Goal: Task Accomplishment & Management: Manage account settings

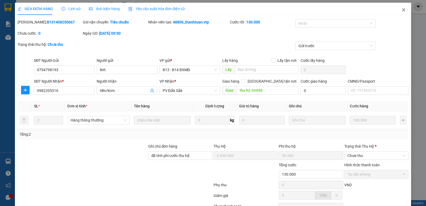
click at [402, 9] on icon "close" at bounding box center [404, 10] width 4 height 4
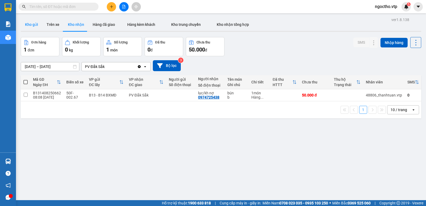
click at [28, 24] on button "Kho gửi" at bounding box center [32, 24] width 22 height 13
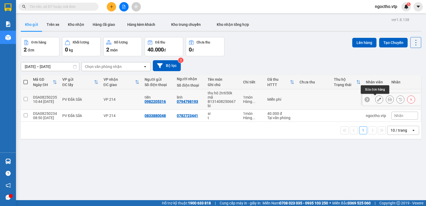
click at [378, 100] on icon at bounding box center [380, 100] width 4 height 4
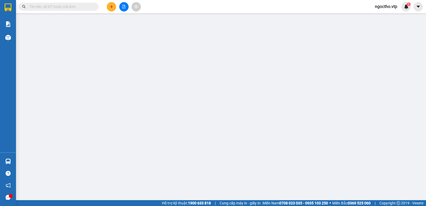
type input "0982205316"
type input "tiến"
type input "0794798193"
type input "linh"
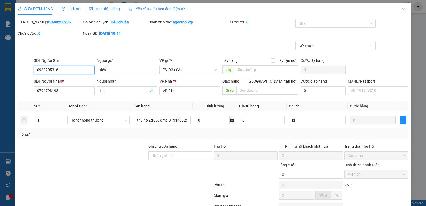
scroll to position [46, 0]
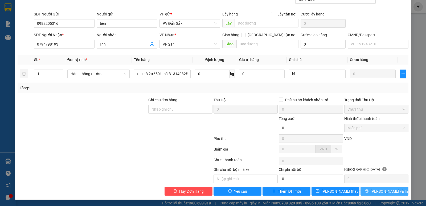
click at [375, 190] on button "Lưu và In" at bounding box center [385, 191] width 48 height 9
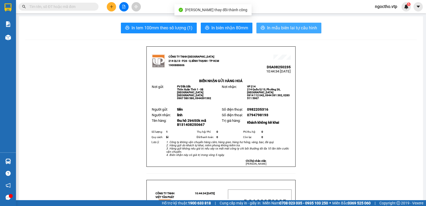
click at [287, 29] on span "In mẫu biên lai tự cấu hình" at bounding box center [292, 28] width 50 height 7
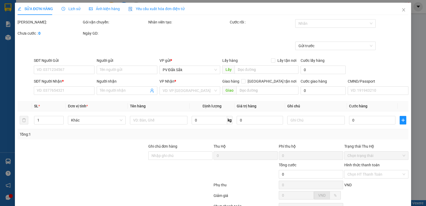
type input "0982205316"
type input "tiến"
type input "0794798193"
type input "linh"
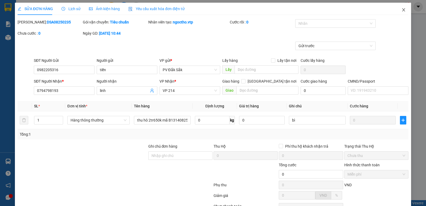
click at [402, 9] on icon "close" at bounding box center [404, 10] width 4 height 4
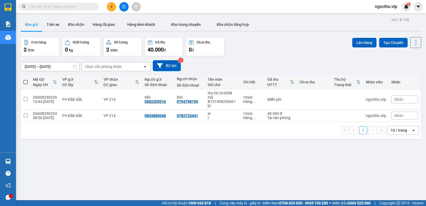
click at [224, 143] on div "ver 1.8.138 Kho gửi Trên xe Kho nhận Hàng đã giao Hàng kèm khách Kho trung chuy…" at bounding box center [221, 119] width 405 height 206
drag, startPoint x: 197, startPoint y: 101, endPoint x: 175, endPoint y: 101, distance: 21.8
click at [175, 101] on td "linh 0794798193" at bounding box center [189, 99] width 31 height 21
checkbox input "true"
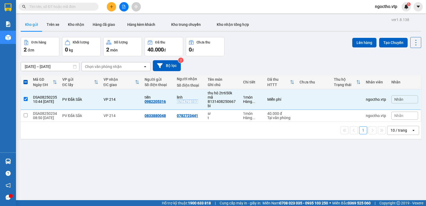
copy div "0794798193"
click at [45, 7] on input "text" at bounding box center [60, 7] width 63 height 6
paste input "0794798193"
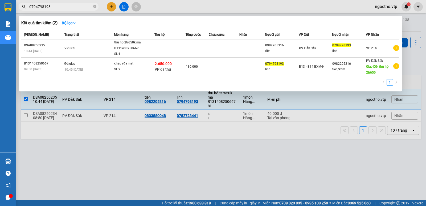
type input "0794798193"
drag, startPoint x: 116, startPoint y: 171, endPoint x: 97, endPoint y: 158, distance: 22.4
click at [115, 171] on div at bounding box center [213, 103] width 426 height 206
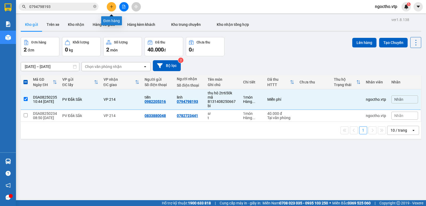
click at [113, 6] on icon "plus" at bounding box center [112, 7] width 4 height 4
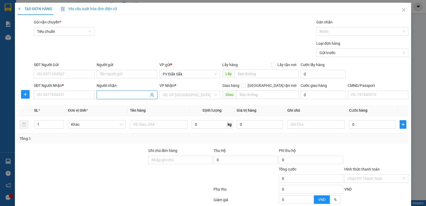
click at [109, 97] on input "Người nhận" at bounding box center [124, 95] width 49 height 6
click at [177, 98] on input "search" at bounding box center [188, 95] width 51 height 8
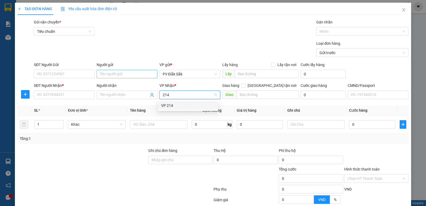
type input "214"
click at [106, 75] on input "Người gửi" at bounding box center [127, 74] width 61 height 9
type input "thơ"
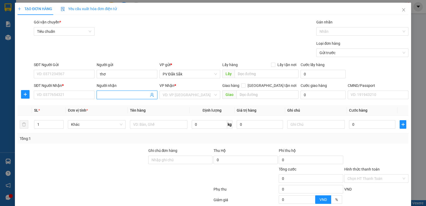
click at [106, 96] on body "Kết quả tìm kiếm ( 2 ) Bộ lọc Mã ĐH Trạng thái Món hàng Thu hộ Tổng cước Chưa c…" at bounding box center [213, 103] width 426 height 206
type input "kế toán"
click at [168, 96] on input "search" at bounding box center [188, 95] width 51 height 8
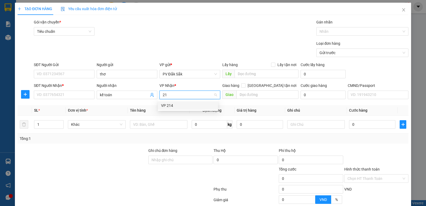
type input "214"
click at [173, 107] on div "VP 214" at bounding box center [188, 106] width 54 height 6
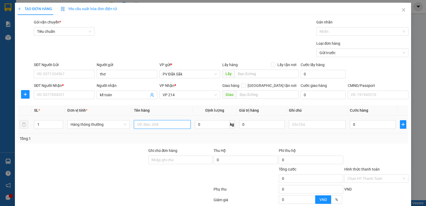
click at [142, 121] on input "text" at bounding box center [162, 124] width 57 height 9
type input "báo cáo 15/8"
click at [289, 124] on input "text" at bounding box center [317, 124] width 57 height 9
type input "bì"
click at [368, 170] on label "Hình thức thanh toán" at bounding box center [361, 169] width 35 height 4
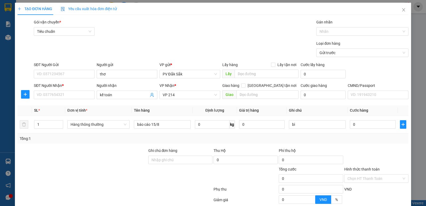
click at [368, 175] on input "Hình thức thanh toán" at bounding box center [375, 179] width 54 height 8
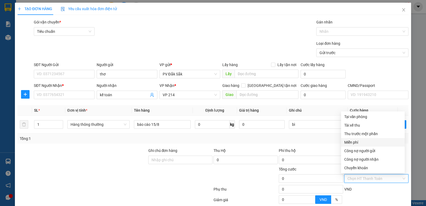
click at [356, 141] on div "Miễn phí" at bounding box center [372, 142] width 57 height 6
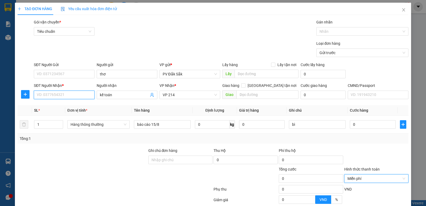
click at [62, 95] on input "SĐT Người Nhận *" at bounding box center [64, 95] width 61 height 9
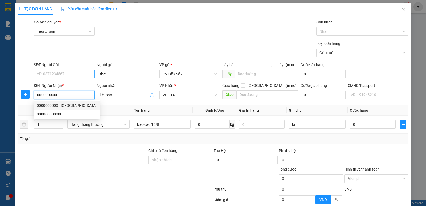
type input "0000000000"
click at [44, 70] on input "SĐT Người Gửi" at bounding box center [64, 74] width 61 height 9
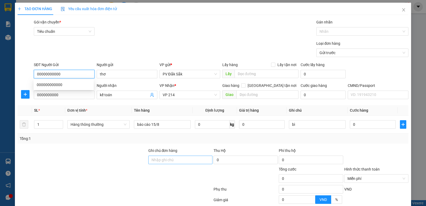
scroll to position [50, 0]
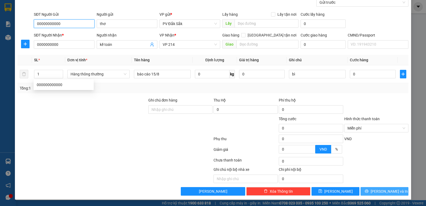
type input "00000000000"
click at [366, 190] on button "Lưu và In" at bounding box center [385, 191] width 48 height 9
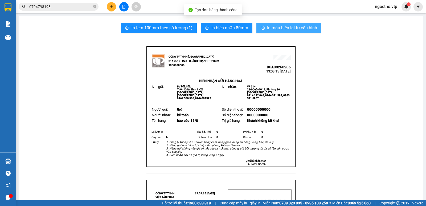
click at [278, 29] on span "In mẫu biên lai tự cấu hình" at bounding box center [292, 28] width 50 height 7
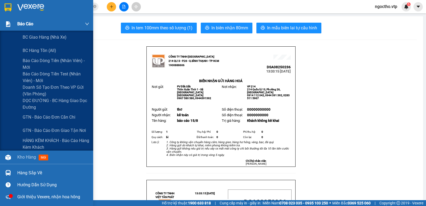
click at [29, 23] on span "Báo cáo" at bounding box center [25, 24] width 16 height 7
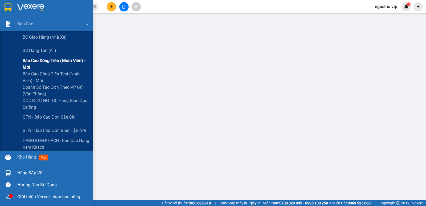
click at [40, 60] on span "Báo cáo dòng tiền (nhân viên) - mới" at bounding box center [56, 63] width 67 height 13
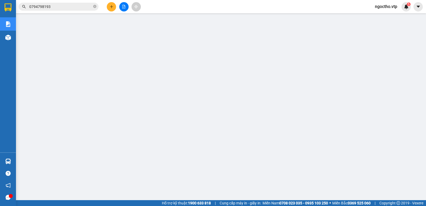
click at [388, 8] on span "ngoctho.vtp" at bounding box center [386, 6] width 31 height 7
click at [383, 15] on span "Đăng xuất" at bounding box center [389, 17] width 22 height 6
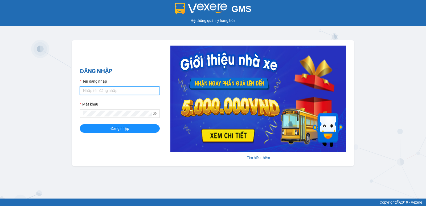
click at [89, 89] on input "Tên đăng nhập" at bounding box center [120, 90] width 80 height 9
type input "nguyenthithin.vtp"
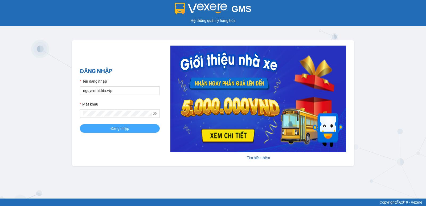
click at [119, 131] on span "Đăng nhập" at bounding box center [120, 128] width 19 height 6
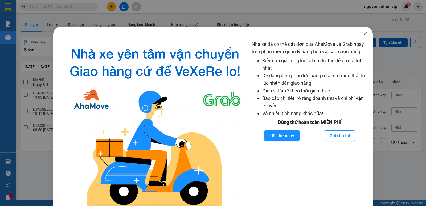
click at [363, 36] on icon "close" at bounding box center [365, 34] width 4 height 4
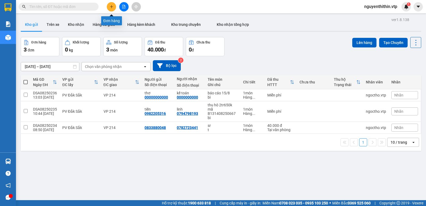
click at [110, 7] on icon "plus" at bounding box center [112, 7] width 4 height 4
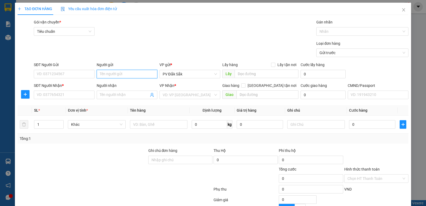
click at [106, 76] on input "Người gửi" at bounding box center [127, 74] width 61 height 9
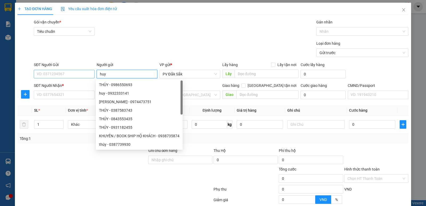
type input "huy"
click at [40, 72] on input "SĐT Người Gửi" at bounding box center [64, 74] width 61 height 9
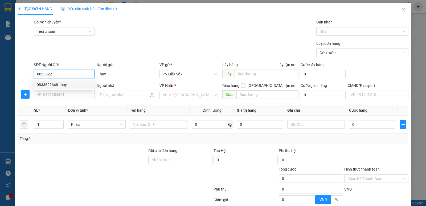
click at [55, 85] on div "0833622648 - huy" at bounding box center [64, 85] width 54 height 6
type input "0833622648"
type input "0983136148"
type input "lan anh /GỌI TRƯỚC 30P'"
type input "CỐNG CHÀO BD"
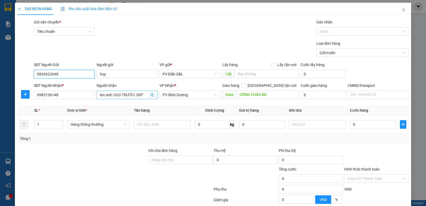
type input "0833622648"
click at [142, 96] on input "lan anh /GỌI TRƯỚC 30P'" at bounding box center [124, 95] width 49 height 6
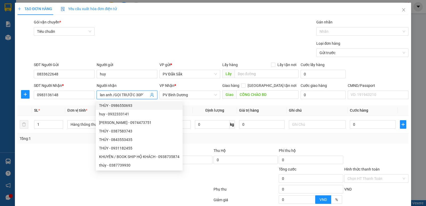
click at [111, 94] on input "lan anh /GỌI TRƯỚC 30P'" at bounding box center [124, 95] width 49 height 6
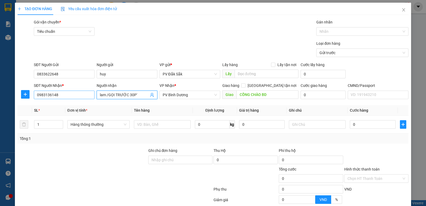
type input "lam /GỌI TRƯỚC 30P'"
click at [66, 96] on input "0983136148" at bounding box center [64, 95] width 61 height 9
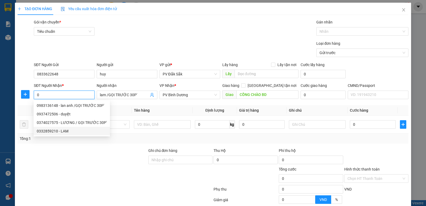
click at [52, 131] on div "0332859210 - LAM" at bounding box center [72, 131] width 70 height 6
type input "0332859210"
type input "LAM"
type input "CẦU ÔNG BỐ"
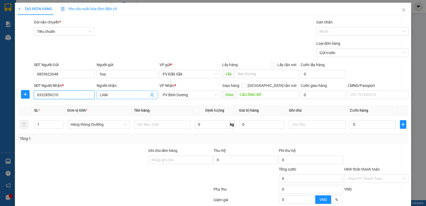
type input "0332859210"
click at [110, 94] on input "LAM" at bounding box center [124, 95] width 49 height 6
type input "LAM/ gọi trước 30p'"
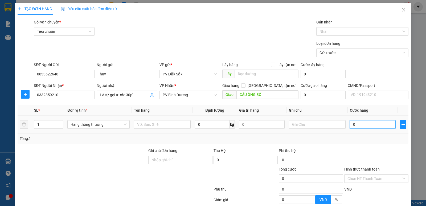
click at [354, 125] on input "0" at bounding box center [373, 124] width 46 height 9
type input "5"
type input "50"
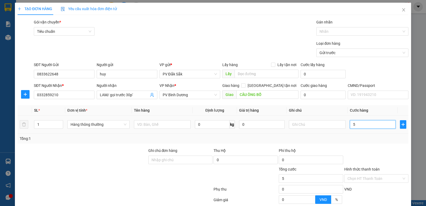
type input "50"
type input "500"
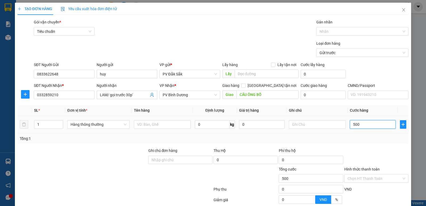
type input "5.000"
type input "50.000"
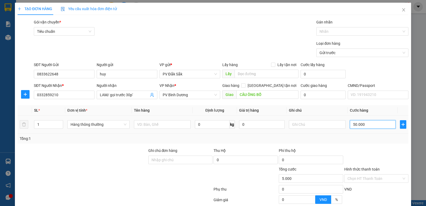
type input "50.000"
click at [144, 122] on input "text" at bounding box center [162, 124] width 57 height 9
type input "sr"
click at [293, 125] on input "text" at bounding box center [317, 124] width 57 height 9
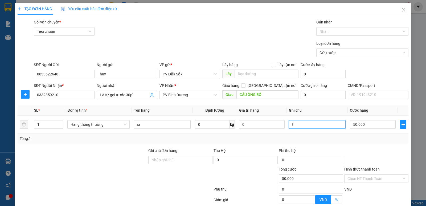
scroll to position [50, 0]
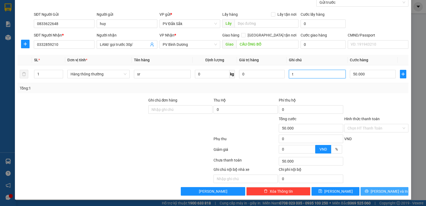
type input "t"
click at [376, 191] on button "Lưu và In" at bounding box center [385, 191] width 48 height 9
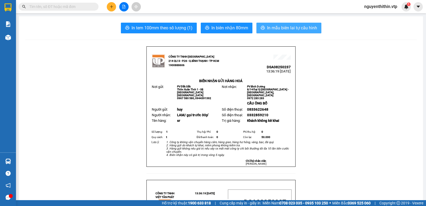
click at [289, 30] on span "In mẫu biên lai tự cấu hình" at bounding box center [292, 28] width 50 height 7
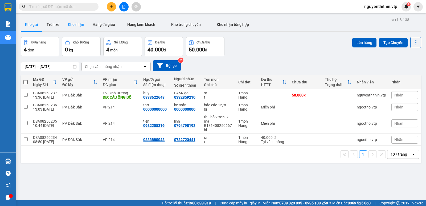
click at [76, 26] on button "Kho nhận" at bounding box center [76, 24] width 25 height 13
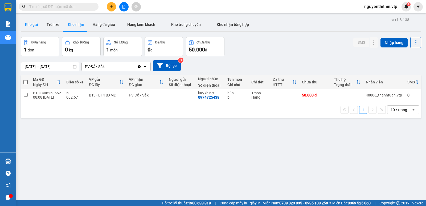
click at [32, 25] on button "Kho gửi" at bounding box center [32, 24] width 22 height 13
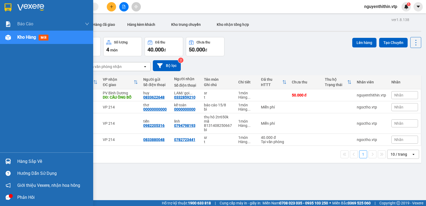
click at [39, 163] on div "Hàng sắp về" at bounding box center [53, 161] width 72 height 8
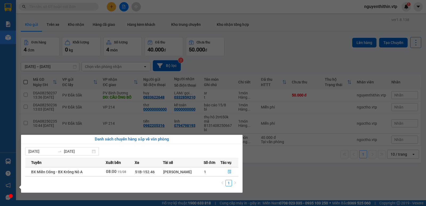
click at [313, 182] on section "Kết quả tìm kiếm ( 0 ) Bộ lọc No Data nguyenthithin.vtp 1 Báo cáo BC giao hàng …" at bounding box center [213, 103] width 426 height 206
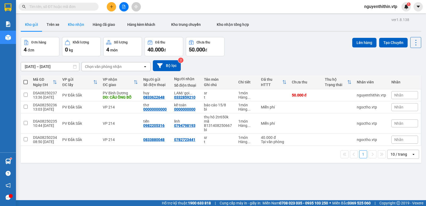
click at [79, 23] on button "Kho nhận" at bounding box center [76, 24] width 25 height 13
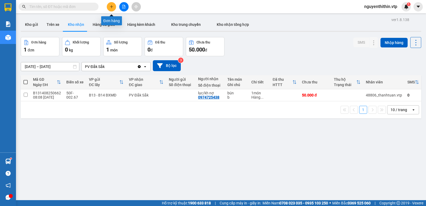
click at [110, 7] on icon "plus" at bounding box center [112, 7] width 4 height 4
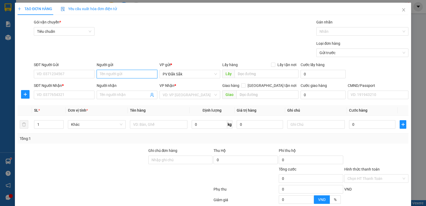
click at [102, 73] on input "Người gửi" at bounding box center [127, 74] width 61 height 9
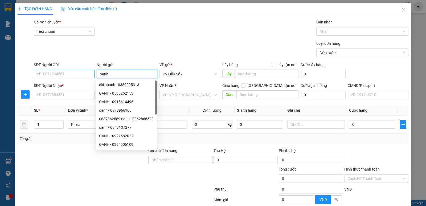
type input "oanh"
click at [53, 74] on input "SĐT Người Gửi" at bounding box center [64, 74] width 61 height 9
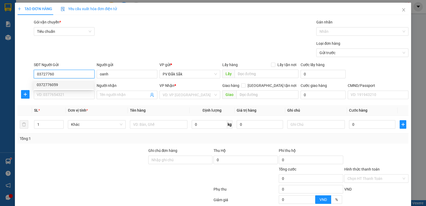
click at [49, 86] on div "0372776059" at bounding box center [64, 85] width 54 height 6
type input "0372776059"
type input "0355408350"
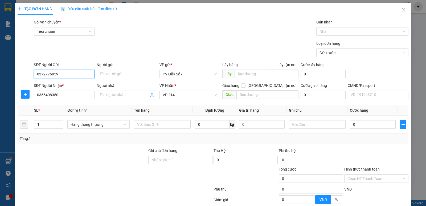
type input "0372776059"
click at [103, 76] on input "Người gửi" at bounding box center [127, 74] width 61 height 9
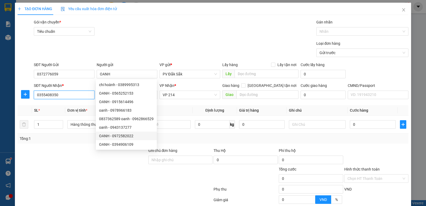
click at [82, 95] on input "0355408350" at bounding box center [64, 95] width 61 height 9
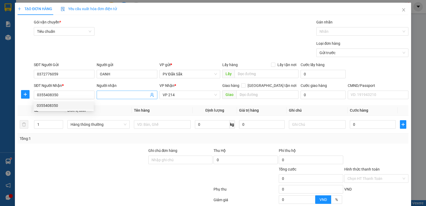
click at [106, 96] on input "Người nhận" at bounding box center [124, 95] width 49 height 6
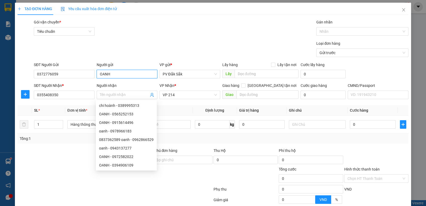
click at [111, 72] on input "OANH" at bounding box center [127, 74] width 61 height 9
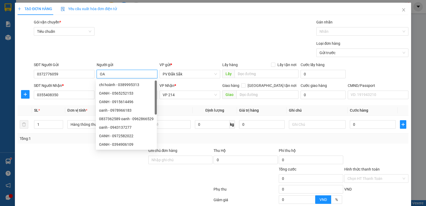
type input "O"
type input "HẢI"
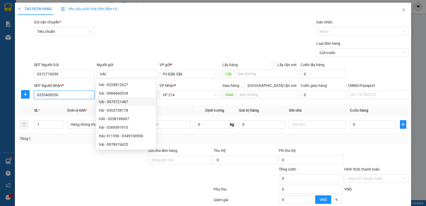
click at [70, 96] on input "0355408350" at bounding box center [64, 95] width 61 height 9
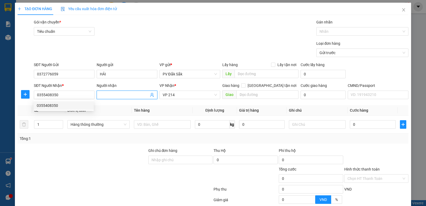
click at [104, 94] on input "Người nhận" at bounding box center [124, 95] width 49 height 6
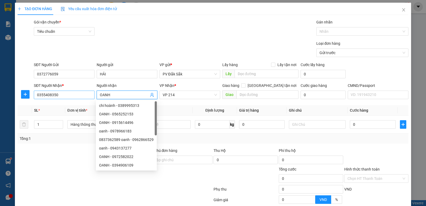
type input "OANH"
click at [64, 97] on input "0355408350" at bounding box center [64, 95] width 61 height 9
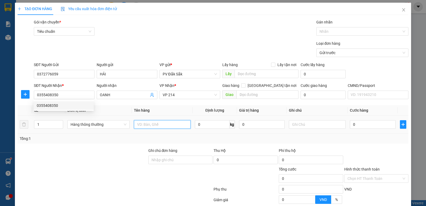
click at [147, 125] on input "text" at bounding box center [162, 124] width 57 height 9
type input "SR"
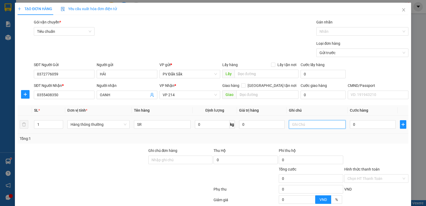
click at [300, 125] on input "text" at bounding box center [317, 124] width 57 height 9
type input "T"
click at [351, 126] on input "0" at bounding box center [373, 124] width 46 height 9
type input "5"
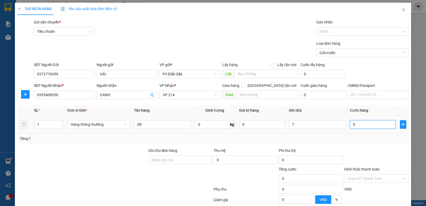
type input "5"
type input "50"
type input "500"
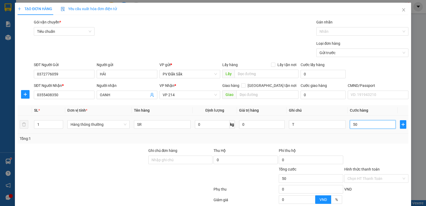
type input "500"
type input "5.000"
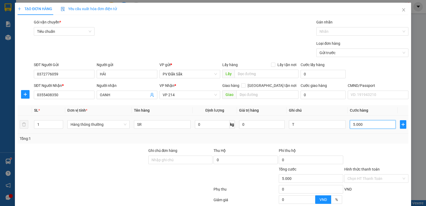
type input "50.000"
click at [354, 168] on label "Hình thức thanh toán" at bounding box center [361, 169] width 35 height 4
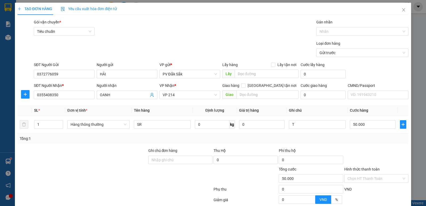
click at [354, 175] on input "Hình thức thanh toán" at bounding box center [375, 179] width 54 height 8
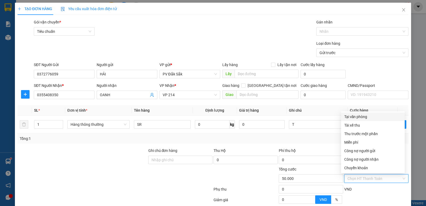
click at [359, 116] on div "Tại văn phòng" at bounding box center [372, 117] width 57 height 6
type input "0"
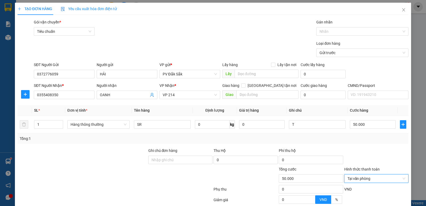
scroll to position [50, 0]
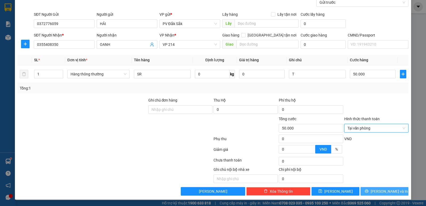
click at [377, 191] on span "Lưu và In" at bounding box center [389, 191] width 37 height 6
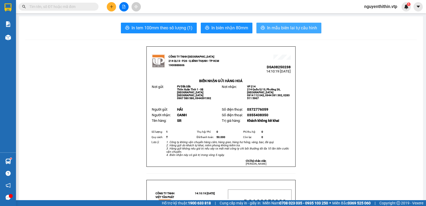
click at [296, 27] on span "In mẫu biên lai tự cấu hình" at bounding box center [292, 28] width 50 height 7
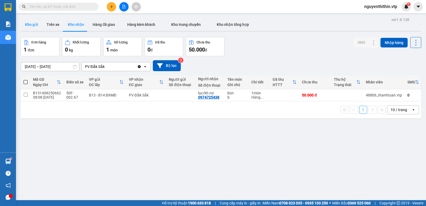
click at [33, 24] on button "Kho gửi" at bounding box center [32, 24] width 22 height 13
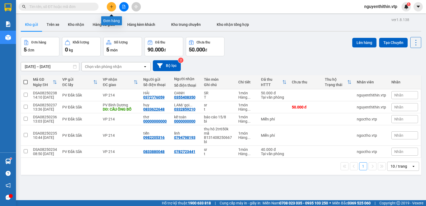
click at [109, 7] on button at bounding box center [111, 6] width 9 height 9
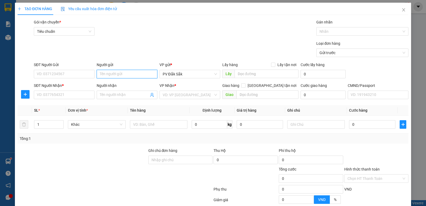
click at [108, 76] on input "Người gửi" at bounding box center [127, 74] width 61 height 9
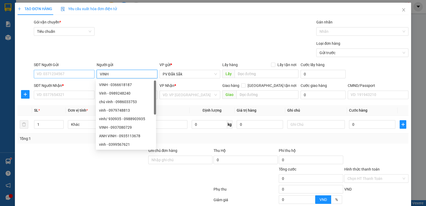
type input "VINH"
click at [58, 75] on input "SĐT Người Gửi" at bounding box center [64, 74] width 61 height 9
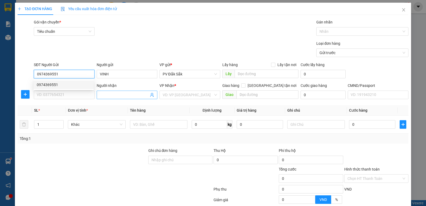
type input "0974369551"
click at [102, 95] on input "Người nhận" at bounding box center [124, 95] width 49 height 6
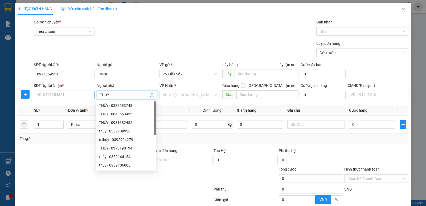
type input "THÚY"
click at [48, 98] on input "SĐT Người Nhận *" at bounding box center [64, 95] width 61 height 9
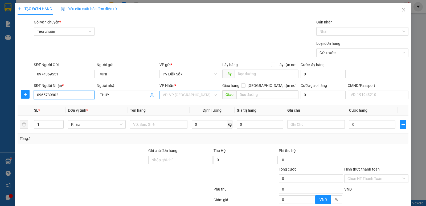
type input "0965739902"
click at [168, 93] on input "search" at bounding box center [188, 95] width 51 height 8
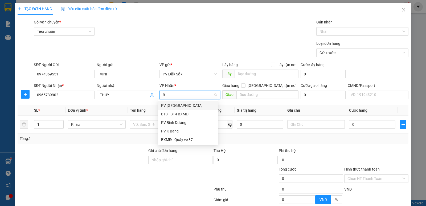
type input "BD"
click at [170, 106] on div "PV Bình Dương" at bounding box center [188, 106] width 54 height 6
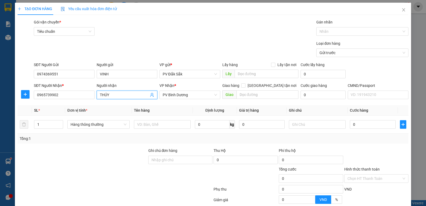
click at [113, 96] on input "THÚY" at bounding box center [124, 95] width 49 height 6
type input "THÚY/ GỌI TRƯỚC 30P"
click at [233, 93] on span "Giao" at bounding box center [229, 94] width 14 height 9
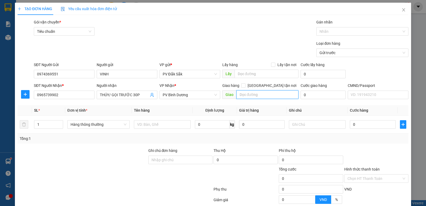
click at [244, 93] on input "text" at bounding box center [268, 94] width 62 height 9
type input "CẦU ÔNG BỐ"
click at [350, 126] on input "0" at bounding box center [373, 124] width 46 height 9
type input "7"
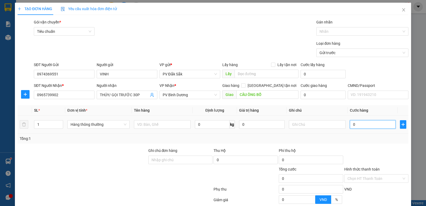
type input "7"
type input "70"
type input "700"
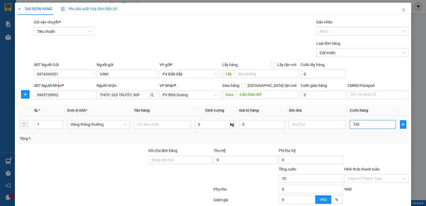
type input "700"
type input "7.000"
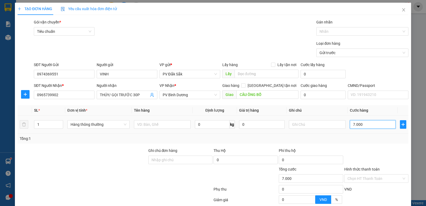
type input "70.000"
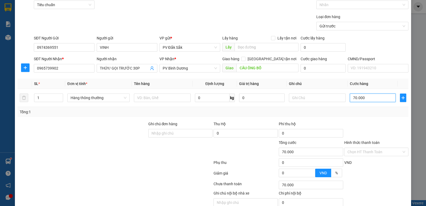
scroll to position [50, 0]
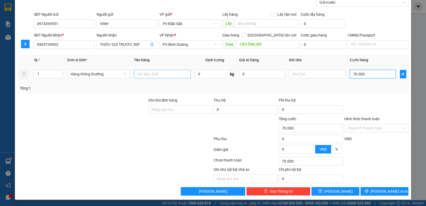
type input "70.000"
click at [139, 72] on input "text" at bounding box center [162, 74] width 57 height 9
type input "C"
type input "SR"
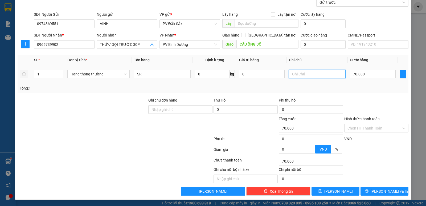
click at [292, 74] on input "text" at bounding box center [317, 74] width 57 height 9
type input "T"
click at [381, 192] on span "Lưu và In" at bounding box center [389, 191] width 37 height 6
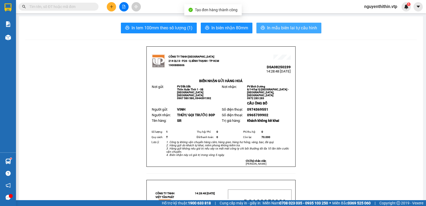
click at [285, 28] on span "In mẫu biên lai tự cấu hình" at bounding box center [292, 28] width 50 height 7
click at [286, 27] on span "In mẫu biên lai tự cấu hình" at bounding box center [292, 28] width 50 height 7
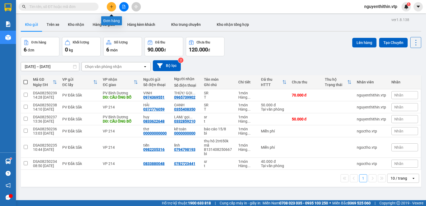
click at [112, 7] on icon "plus" at bounding box center [112, 7] width 4 height 4
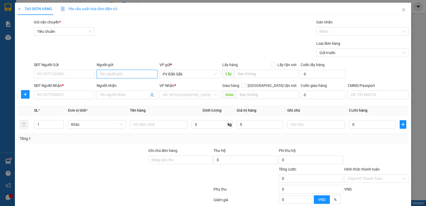
click at [104, 73] on input "Người gửi" at bounding box center [127, 74] width 61 height 9
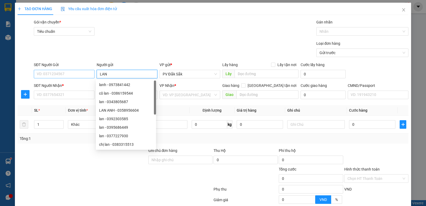
type input "LAN"
click at [55, 74] on input "SĐT Người Gửi" at bounding box center [64, 74] width 61 height 9
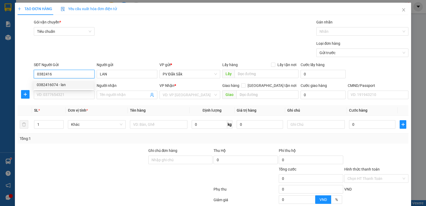
click at [56, 86] on div "0382416074 - lan" at bounding box center [64, 85] width 54 height 6
type input "0382416074"
type input "lan"
type input "0856345931"
type input "long huê"
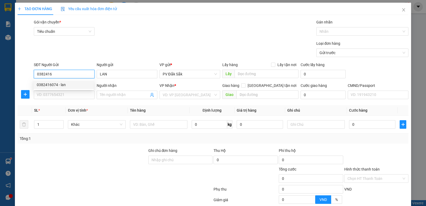
type input "CCBD NHÂN LIỀN"
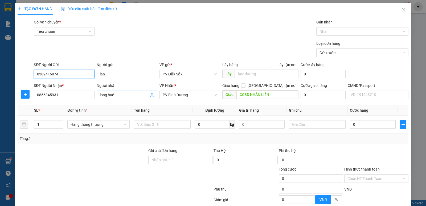
type input "0382416074"
click at [115, 94] on input "long huê" at bounding box center [124, 95] width 49 height 6
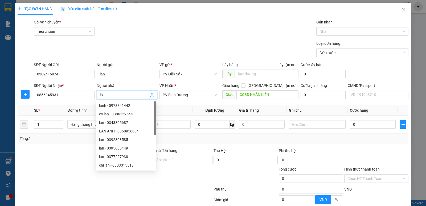
type input "l"
type input "HIỀN"
click at [56, 95] on input "0856345931" at bounding box center [64, 95] width 61 height 9
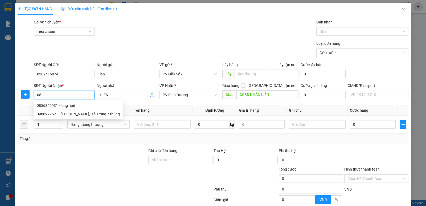
type input "0"
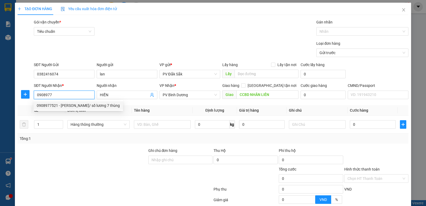
click at [60, 106] on div "0908977521 - C HIỀN/ số lương 7 thùng" at bounding box center [78, 106] width 83 height 6
type input "0908977521"
type input "C HIỀN/ số lương 7 thùng"
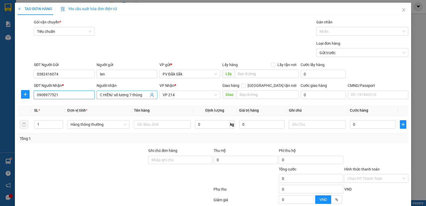
type input "0908977521"
click at [142, 95] on input "C HIỀN/ số lương 7 thùng" at bounding box center [124, 95] width 49 height 6
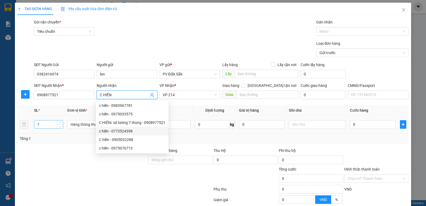
type input "C HIỀN"
click at [45, 123] on input "1" at bounding box center [48, 124] width 29 height 8
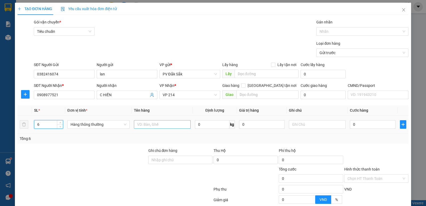
type input "6"
click at [139, 127] on input "text" at bounding box center [162, 124] width 57 height 9
type input "CHANH DÂY ÂU"
click at [290, 123] on input "text" at bounding box center [317, 124] width 57 height 9
type input "T"
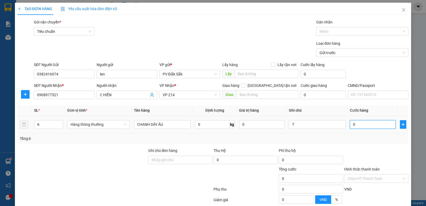
click at [350, 123] on input "0" at bounding box center [373, 124] width 46 height 9
type input "3"
type input "36"
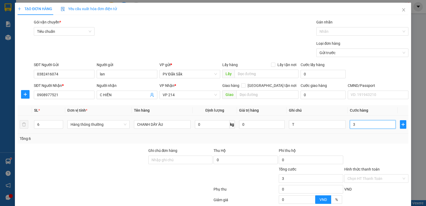
type input "36"
type input "360"
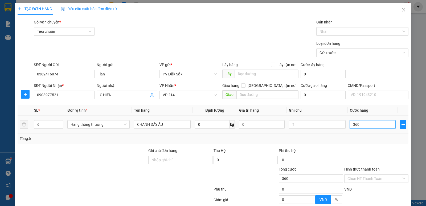
type input "3.600"
type input "36.000"
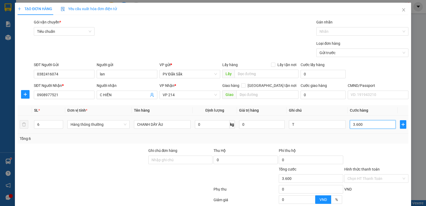
type input "36.000"
type input "360.000"
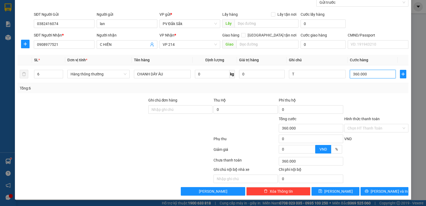
type input "360.000"
click at [366, 117] on label "Hình thức thanh toán" at bounding box center [361, 119] width 35 height 4
click at [366, 124] on input "Hình thức thanh toán" at bounding box center [375, 128] width 54 height 8
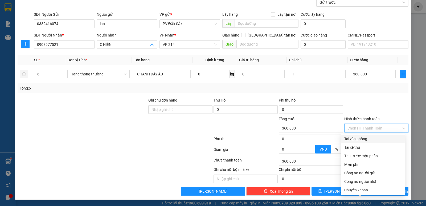
click at [362, 138] on div "Tại văn phòng" at bounding box center [372, 139] width 57 height 6
type input "0"
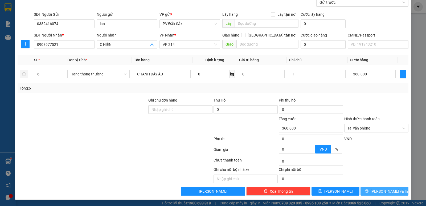
click at [384, 189] on span "Lưu và In" at bounding box center [389, 191] width 37 height 6
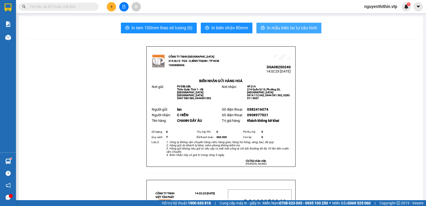
click at [288, 31] on span "In mẫu biên lai tự cấu hình" at bounding box center [292, 28] width 50 height 7
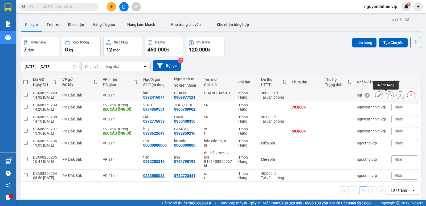
click at [388, 94] on icon at bounding box center [390, 95] width 4 height 4
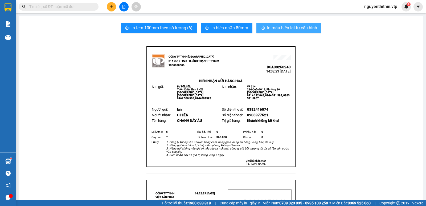
click at [292, 30] on span "In mẫu biên lai tự cấu hình" at bounding box center [292, 28] width 50 height 7
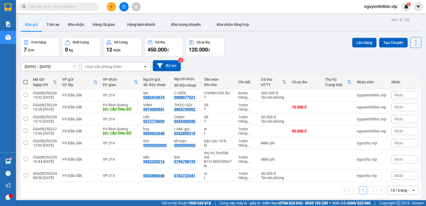
click at [38, 5] on input "text" at bounding box center [60, 7] width 63 height 6
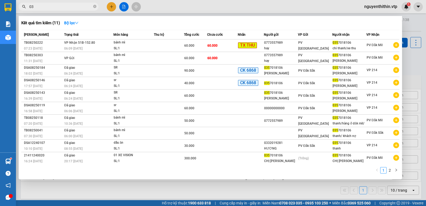
type input "0"
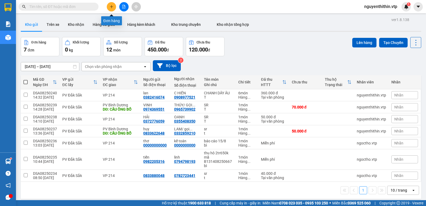
click at [111, 7] on icon "plus" at bounding box center [112, 7] width 4 height 4
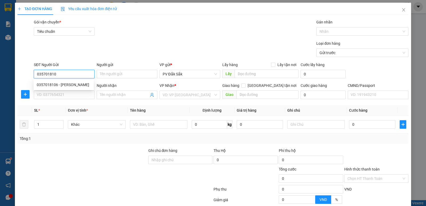
type input "0357018106"
click at [74, 87] on div "0357018106 - chi thanh" at bounding box center [64, 85] width 54 height 6
type input "[PERSON_NAME]"
type input "0357018106"
type input "[PERSON_NAME]"
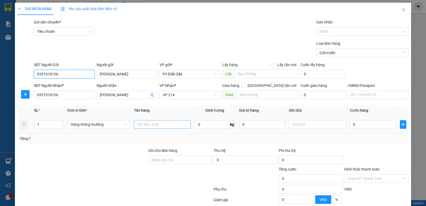
type input "0357018106"
click at [137, 126] on input "text" at bounding box center [162, 124] width 57 height 9
type input "SR"
click at [291, 124] on input "text" at bounding box center [317, 124] width 57 height 9
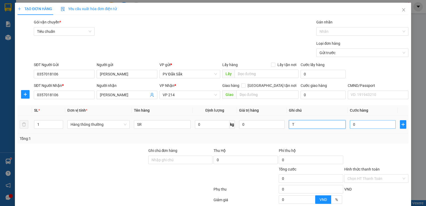
type input "T"
click at [351, 123] on input "0" at bounding box center [373, 124] width 46 height 9
type input "8"
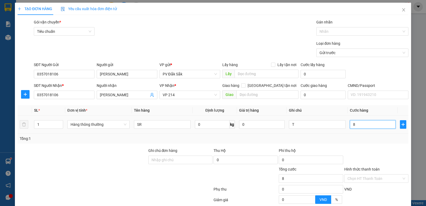
type input "80"
type input "800"
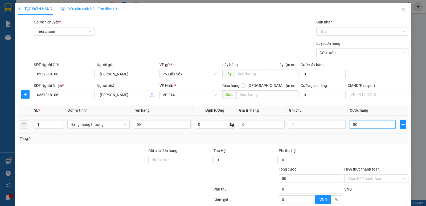
type input "800"
type input "8.000"
type input "80.000"
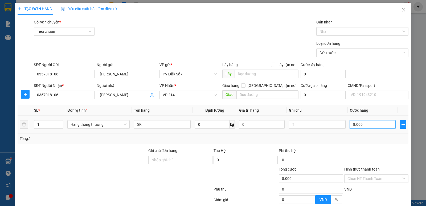
type input "80.000"
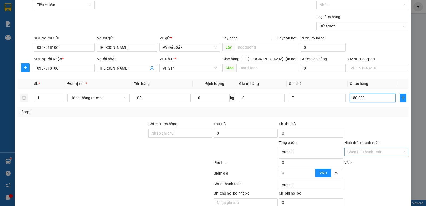
scroll to position [50, 0]
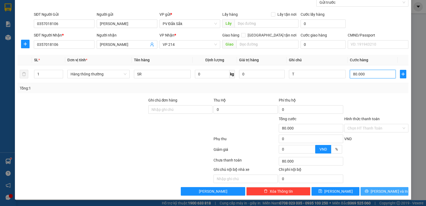
type input "80.000"
click at [378, 191] on span "Lưu và In" at bounding box center [389, 191] width 37 height 6
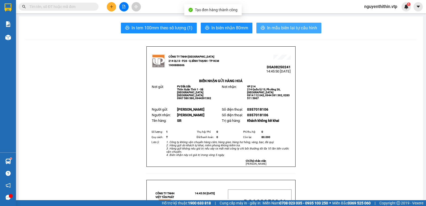
click at [289, 26] on span "In mẫu biên lai tự cấu hình" at bounding box center [292, 28] width 50 height 7
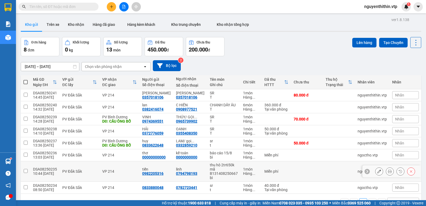
scroll to position [25, 0]
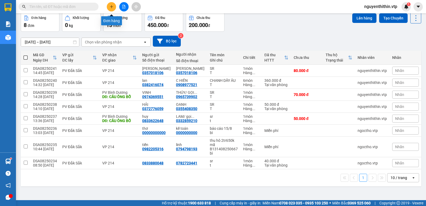
click at [112, 7] on icon "plus" at bounding box center [112, 7] width 4 height 4
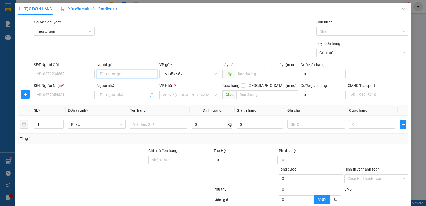
click at [107, 77] on input "Người gửi" at bounding box center [127, 74] width 61 height 9
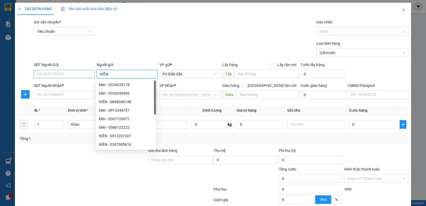
type input "KIÊN"
click at [46, 75] on input "SĐT Người Gửi" at bounding box center [64, 74] width 61 height 9
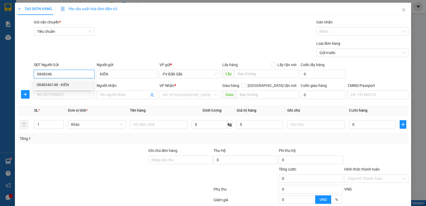
click at [58, 83] on div "0848346148 - KIÊN" at bounding box center [64, 85] width 54 height 6
type input "0848346148"
type input "0932099170"
type input "VŨ"
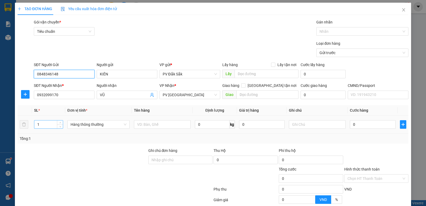
type input "0848346148"
click at [39, 126] on input "1" at bounding box center [48, 124] width 29 height 8
type input "5"
type input "2"
click at [143, 126] on input "text" at bounding box center [162, 124] width 57 height 9
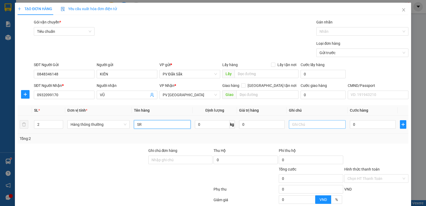
type input "SR"
click at [295, 124] on input "text" at bounding box center [317, 124] width 57 height 9
type input "T"
click at [351, 123] on input "0" at bounding box center [373, 124] width 46 height 9
type input "1"
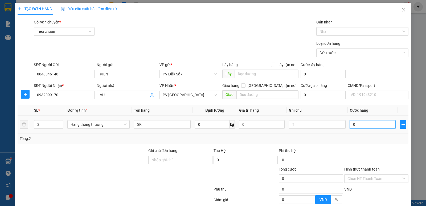
type input "1"
type input "11"
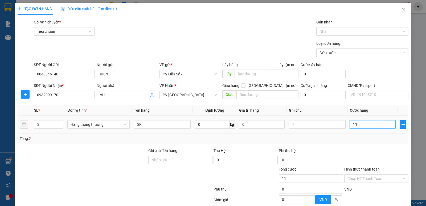
type input "110"
type input "1.100"
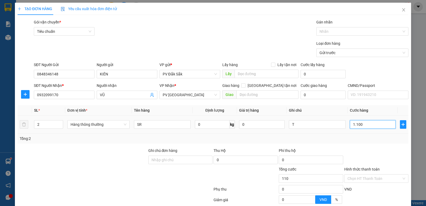
type input "1.100"
type input "11.000"
type input "110.000"
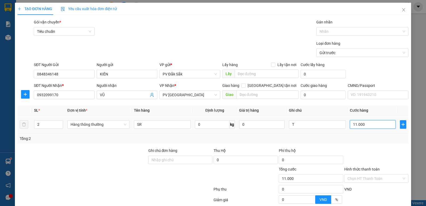
type input "110.000"
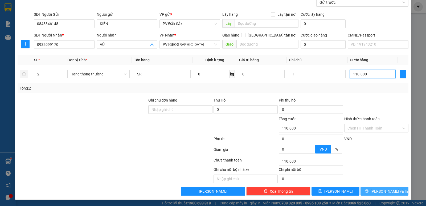
type input "110.000"
click at [384, 192] on span "Lưu và In" at bounding box center [389, 191] width 37 height 6
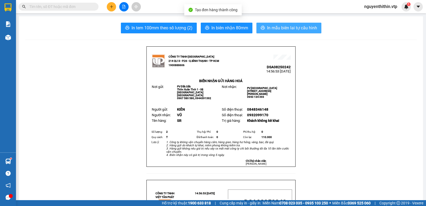
click at [294, 30] on span "In mẫu biên lai tự cấu hình" at bounding box center [292, 28] width 50 height 7
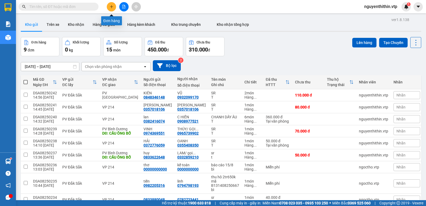
click at [113, 9] on button at bounding box center [111, 6] width 9 height 9
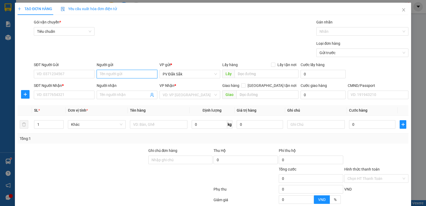
click at [104, 75] on input "Người gửi" at bounding box center [127, 74] width 61 height 9
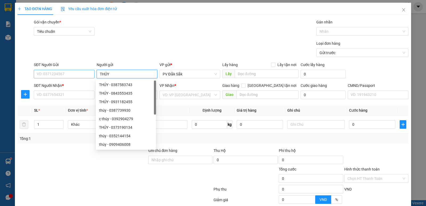
type input "THÚY"
click at [43, 74] on input "SĐT Người Gửi" at bounding box center [64, 74] width 61 height 9
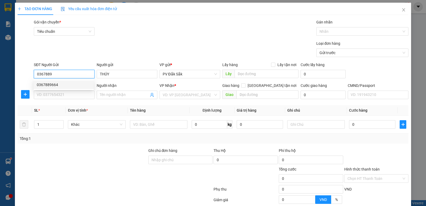
click at [51, 85] on div "0367889664" at bounding box center [64, 85] width 54 height 6
type input "0367889664"
type input "0888066624"
type input "[PERSON_NAME]"
type input "[GEOGRAPHIC_DATA]"
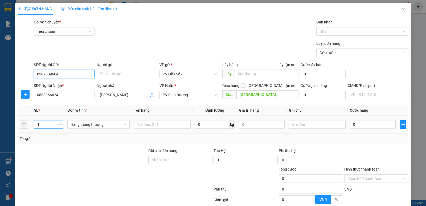
type input "0367889664"
click at [40, 124] on input "1" at bounding box center [48, 124] width 29 height 8
type input "2"
click at [140, 127] on input "text" at bounding box center [162, 124] width 57 height 9
type input "SR"
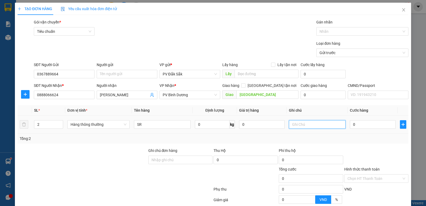
click at [295, 122] on input "text" at bounding box center [317, 124] width 57 height 9
type input "T"
click at [350, 125] on input "0" at bounding box center [373, 124] width 46 height 9
type input "1"
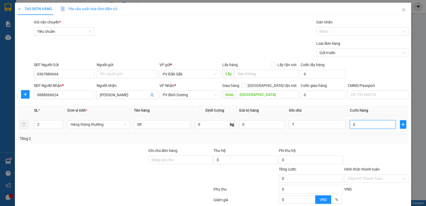
type input "1"
type input "16"
type input "160"
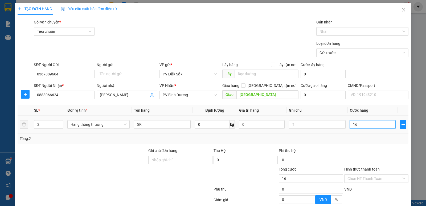
type input "160"
type input "1.600"
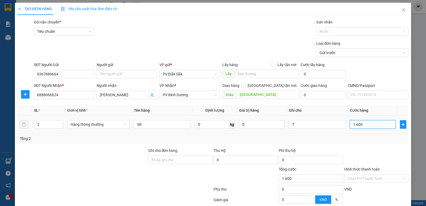
type input "16.000"
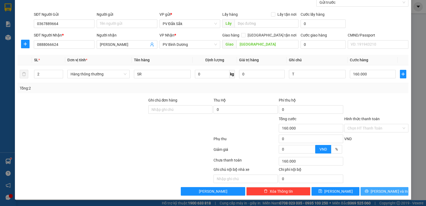
click at [385, 190] on span "Lưu và In" at bounding box center [389, 191] width 37 height 6
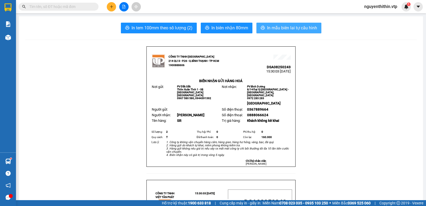
click at [287, 29] on span "In mẫu biên lai tự cấu hình" at bounding box center [292, 28] width 50 height 7
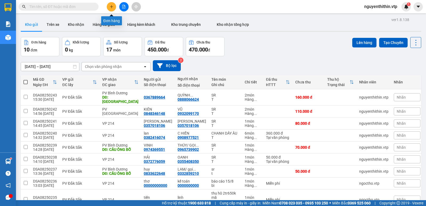
click at [111, 9] on button at bounding box center [111, 6] width 9 height 9
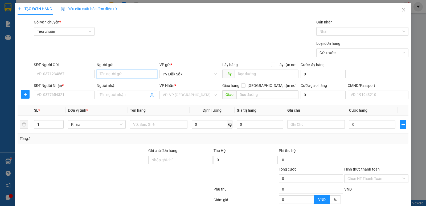
click at [112, 73] on input "Người gửi" at bounding box center [127, 74] width 61 height 9
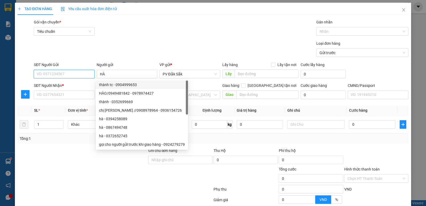
click at [43, 73] on input "SĐT Người Gửi" at bounding box center [64, 74] width 61 height 9
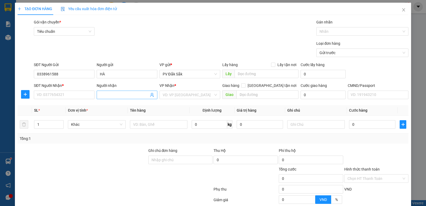
click at [103, 96] on input "Người nhận" at bounding box center [124, 95] width 49 height 6
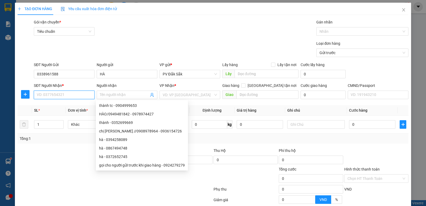
click at [43, 95] on input "SĐT Người Nhận *" at bounding box center [64, 95] width 61 height 9
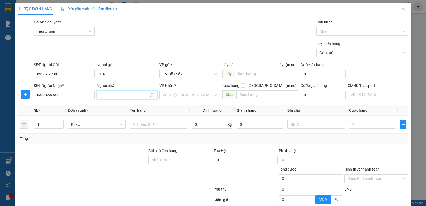
click at [105, 93] on input "Người nhận" at bounding box center [124, 95] width 49 height 6
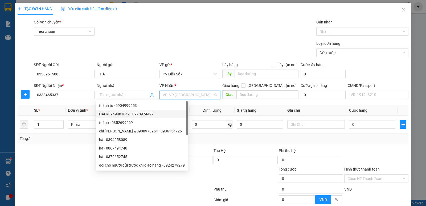
click at [171, 94] on input "search" at bounding box center [188, 95] width 51 height 8
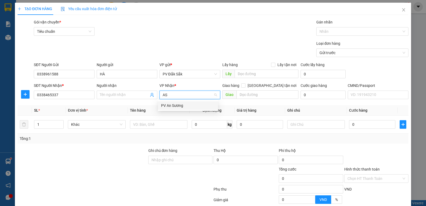
click at [175, 107] on div "PV An Sương" at bounding box center [188, 106] width 54 height 6
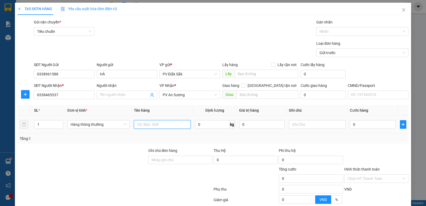
click at [137, 125] on input "text" at bounding box center [162, 124] width 57 height 9
click at [299, 121] on input "text" at bounding box center [317, 124] width 57 height 9
click at [357, 124] on input "0" at bounding box center [373, 124] width 46 height 9
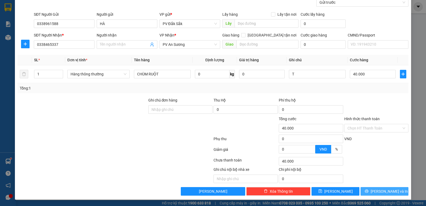
click at [381, 191] on span "Lưu và In" at bounding box center [389, 191] width 37 height 6
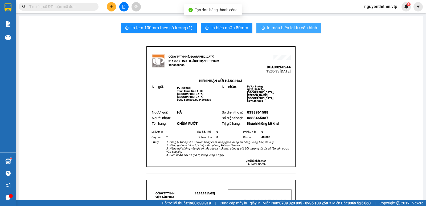
click at [279, 27] on span "In mẫu biên lai tự cấu hình" at bounding box center [292, 28] width 50 height 7
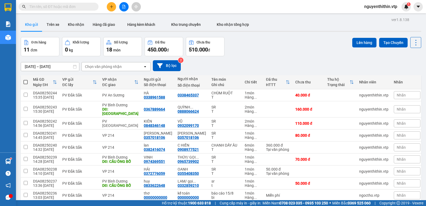
click at [34, 9] on input "text" at bounding box center [60, 7] width 63 height 6
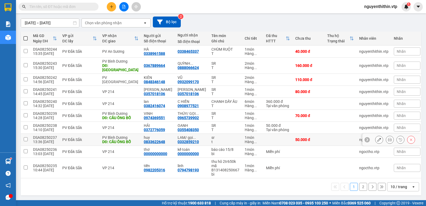
scroll to position [17, 0]
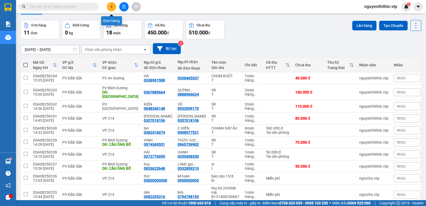
click at [109, 7] on button at bounding box center [111, 6] width 9 height 9
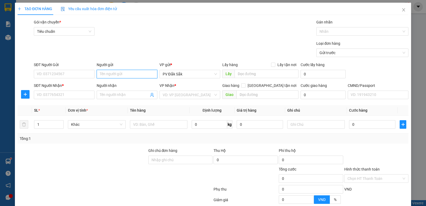
click at [105, 73] on input "Người gửi" at bounding box center [127, 74] width 61 height 9
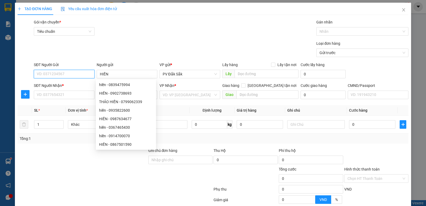
click at [48, 72] on input "SĐT Người Gửi" at bounding box center [64, 74] width 61 height 9
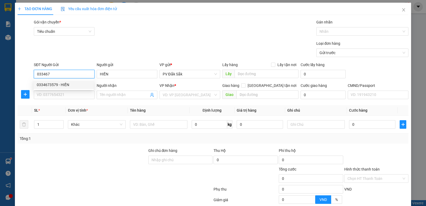
click at [63, 85] on div "0334673579 - HIỀN" at bounding box center [64, 85] width 54 height 6
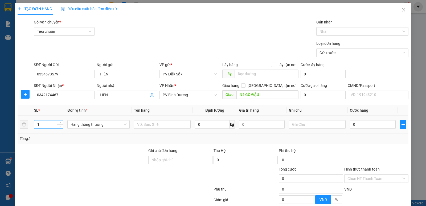
click at [40, 125] on input "1" at bounding box center [48, 124] width 29 height 8
click at [146, 125] on input "text" at bounding box center [162, 124] width 57 height 9
click at [302, 125] on input "text" at bounding box center [317, 124] width 57 height 9
click at [352, 123] on input "0" at bounding box center [373, 124] width 46 height 9
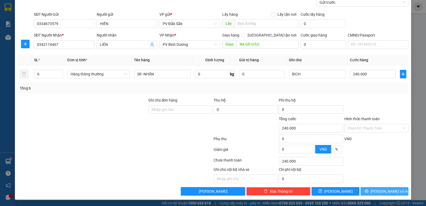
click at [381, 190] on span "Lưu và In" at bounding box center [389, 191] width 37 height 6
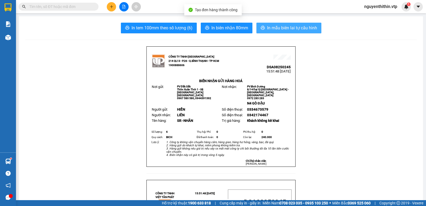
click at [287, 29] on span "In mẫu biên lai tự cấu hình" at bounding box center [292, 28] width 50 height 7
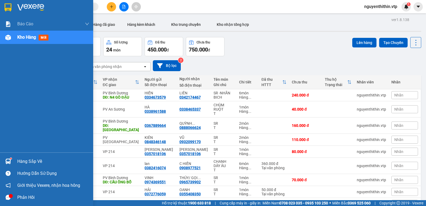
click at [21, 162] on div "Hàng sắp về" at bounding box center [53, 161] width 72 height 8
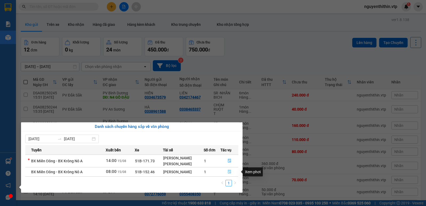
click at [230, 171] on icon "file-done" at bounding box center [229, 172] width 3 height 4
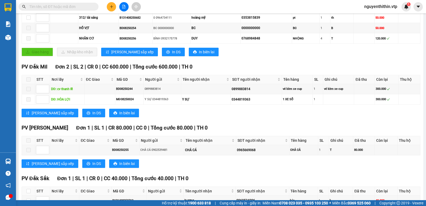
scroll to position [199, 0]
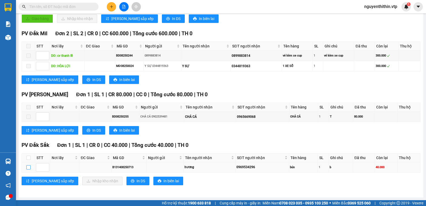
click at [28, 166] on input "checkbox" at bounding box center [28, 167] width 4 height 4
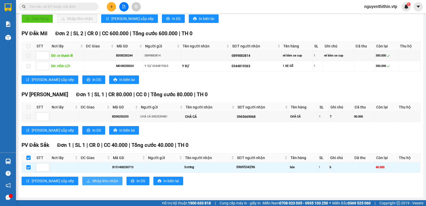
click at [92, 183] on span "Nhập kho nhận" at bounding box center [105, 181] width 26 height 6
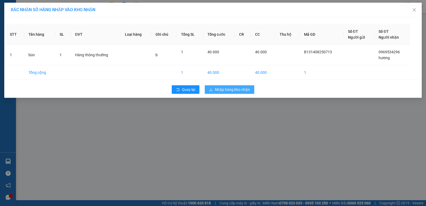
click at [224, 91] on span "Nhập hàng kho nhận" at bounding box center [232, 90] width 35 height 6
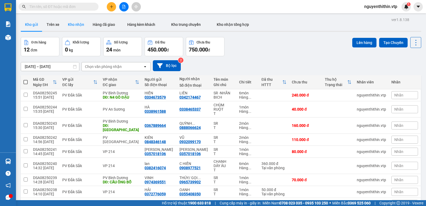
click at [76, 22] on button "Kho nhận" at bounding box center [76, 24] width 25 height 13
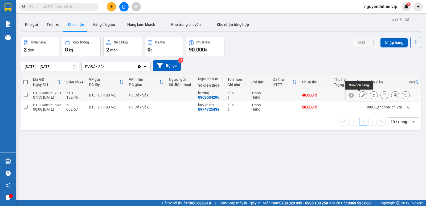
click at [362, 95] on icon at bounding box center [364, 95] width 4 height 4
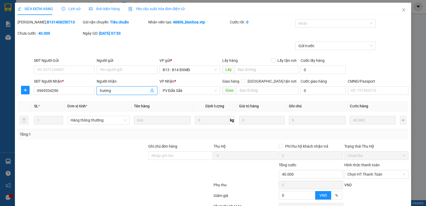
click at [114, 92] on input "hương" at bounding box center [124, 91] width 49 height 6
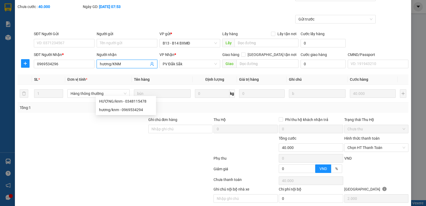
scroll to position [46, 0]
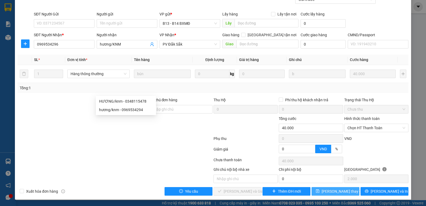
click at [332, 192] on span "Lưu thay đổi" at bounding box center [343, 191] width 43 height 6
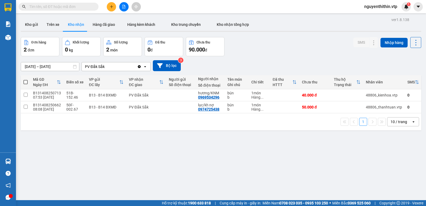
click at [37, 6] on input "text" at bounding box center [60, 7] width 63 height 6
click at [36, 26] on button "Kho gửi" at bounding box center [32, 24] width 22 height 13
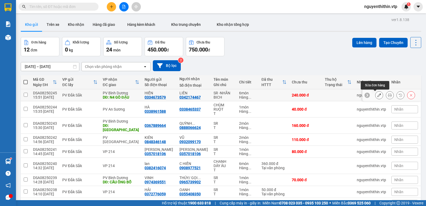
click at [378, 95] on icon at bounding box center [380, 95] width 4 height 4
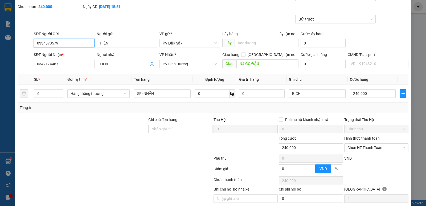
scroll to position [46, 0]
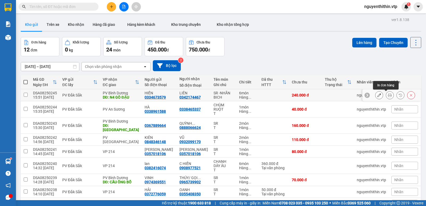
click at [388, 95] on icon at bounding box center [390, 95] width 4 height 4
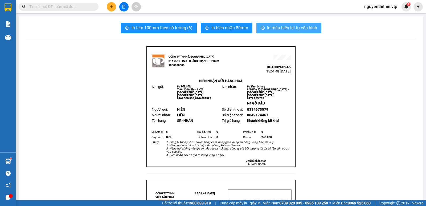
click at [284, 30] on span "In mẫu biên lai tự cấu hình" at bounding box center [292, 28] width 50 height 7
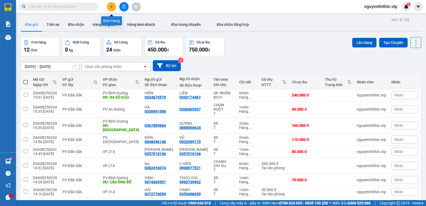
click at [113, 7] on icon "plus" at bounding box center [112, 7] width 4 height 4
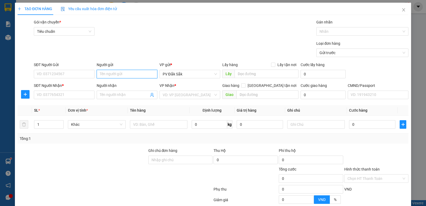
click at [111, 74] on input "Người gửi" at bounding box center [127, 74] width 61 height 9
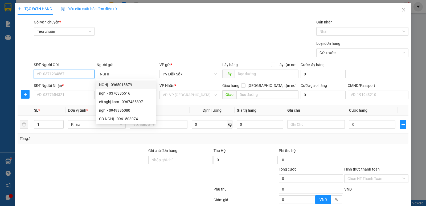
click at [50, 72] on input "SĐT Người Gửi" at bounding box center [64, 74] width 61 height 9
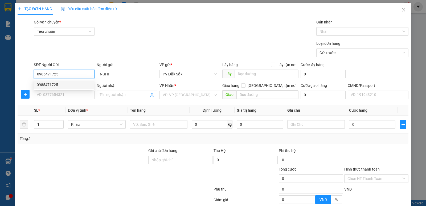
click at [54, 86] on div "0985471725" at bounding box center [64, 85] width 54 height 6
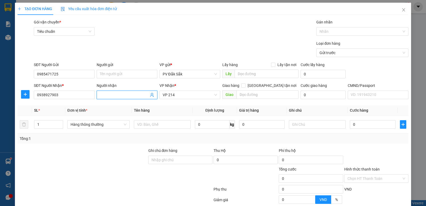
click at [103, 97] on input "Người nhận" at bounding box center [124, 95] width 49 height 6
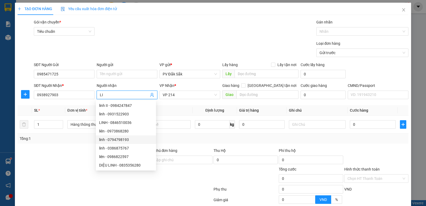
click at [152, 139] on div "linh - 0794798193" at bounding box center [126, 140] width 54 height 6
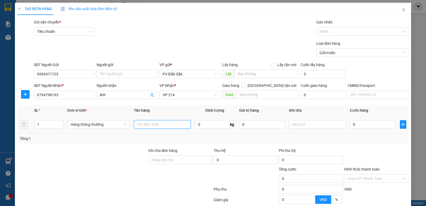
click at [137, 124] on input "text" at bounding box center [162, 124] width 57 height 9
click at [294, 125] on input "text" at bounding box center [317, 124] width 57 height 9
click at [351, 126] on input "0" at bounding box center [373, 124] width 46 height 9
click at [364, 169] on label "Hình thức thanh toán" at bounding box center [361, 169] width 35 height 4
click at [364, 175] on input "Hình thức thanh toán" at bounding box center [375, 179] width 54 height 8
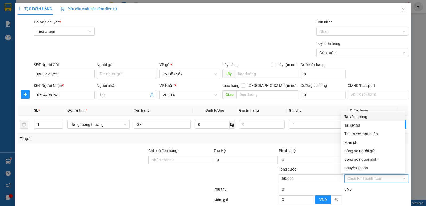
click at [359, 116] on div "Tại văn phòng" at bounding box center [372, 117] width 57 height 6
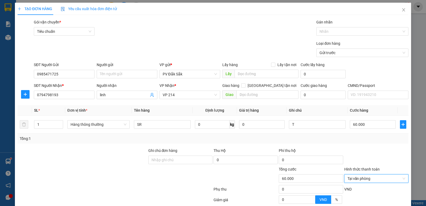
scroll to position [50, 0]
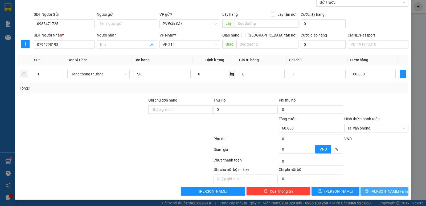
click at [385, 191] on span "Lưu và In" at bounding box center [389, 191] width 37 height 6
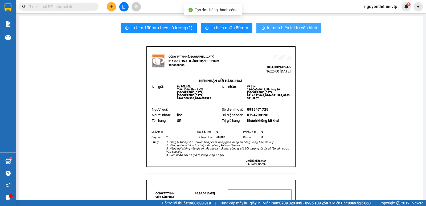
click at [281, 28] on span "In mẫu biên lai tự cấu hình" at bounding box center [292, 28] width 50 height 7
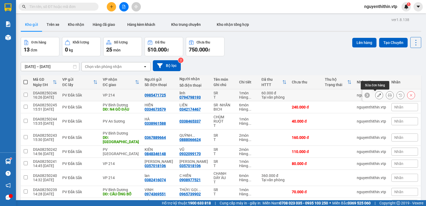
click at [378, 93] on icon at bounding box center [380, 95] width 4 height 4
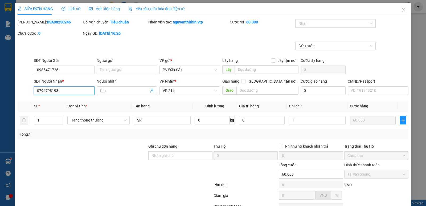
click at [60, 90] on input "0794798193" at bounding box center [64, 90] width 61 height 9
click at [99, 69] on input "Người gửi" at bounding box center [127, 70] width 61 height 9
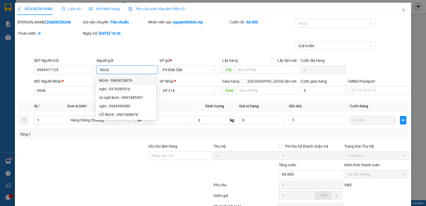
click at [114, 81] on div "NGHỊ - 0965018879" at bounding box center [126, 81] width 54 height 6
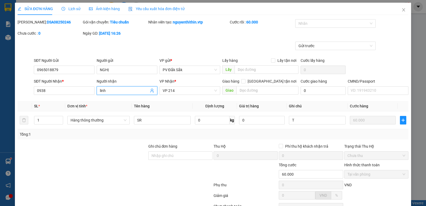
click at [108, 91] on input "linh" at bounding box center [124, 91] width 49 height 6
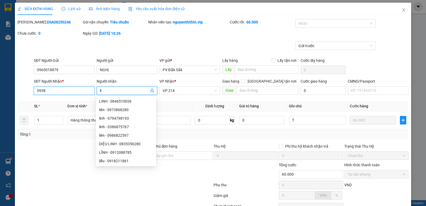
click at [51, 90] on input "0938" at bounding box center [64, 90] width 61 height 9
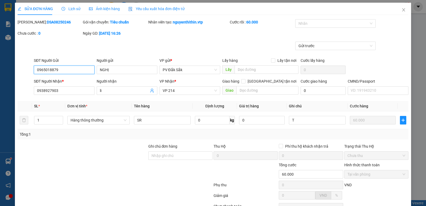
click at [59, 69] on input "0965018879" at bounding box center [64, 70] width 61 height 9
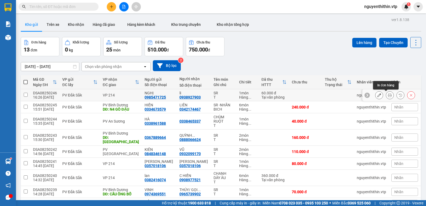
click at [388, 95] on icon at bounding box center [390, 95] width 4 height 4
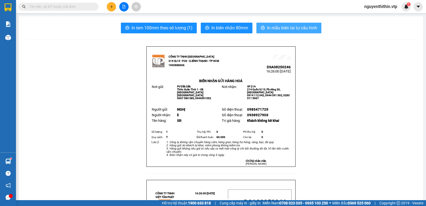
click at [287, 31] on span "In mẫu biên lai tự cấu hình" at bounding box center [292, 28] width 50 height 7
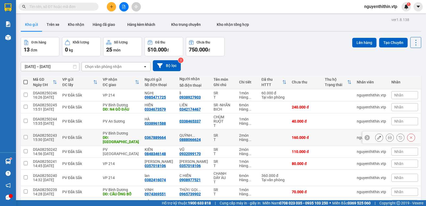
scroll to position [39, 0]
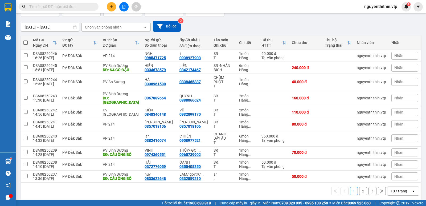
click at [359, 189] on button "2" at bounding box center [363, 191] width 8 height 8
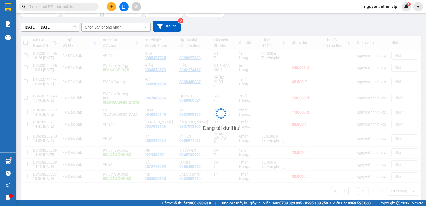
scroll to position [25, 0]
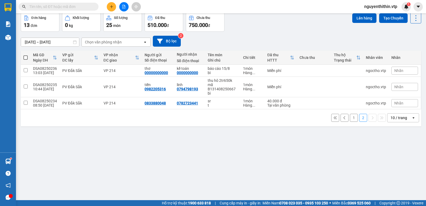
click at [350, 119] on button "1" at bounding box center [354, 118] width 8 height 8
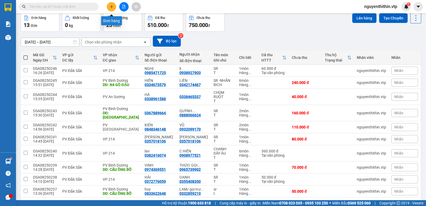
click at [113, 8] on icon "plus" at bounding box center [112, 7] width 4 height 4
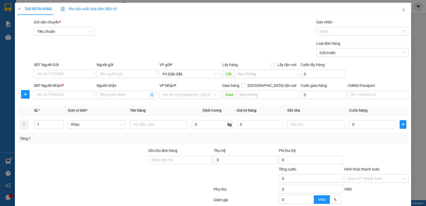
click at [106, 76] on input "Người gửi" at bounding box center [127, 74] width 61 height 9
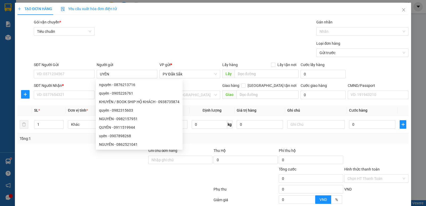
type input "UYÊN"
click at [46, 76] on input "SĐT Người Gửi" at bounding box center [64, 74] width 61 height 9
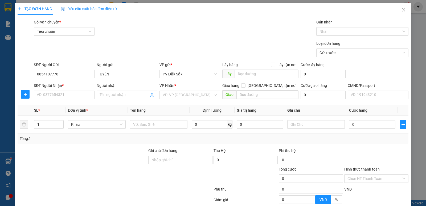
type input "0854107778"
click at [101, 94] on input "Người nhận" at bounding box center [124, 95] width 49 height 6
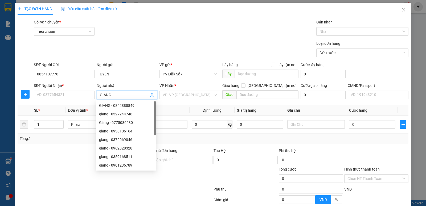
type input "GIANG"
click at [44, 96] on input "SĐT Người Nhận *" at bounding box center [64, 95] width 61 height 9
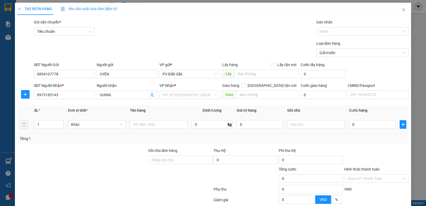
type input "0973185143"
click at [44, 123] on input "1" at bounding box center [48, 124] width 29 height 8
type input "1"
type input "2"
click at [134, 127] on input "text" at bounding box center [159, 124] width 58 height 9
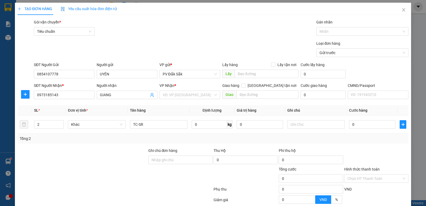
type input "TC-SR"
click at [167, 94] on input "search" at bounding box center [188, 95] width 51 height 8
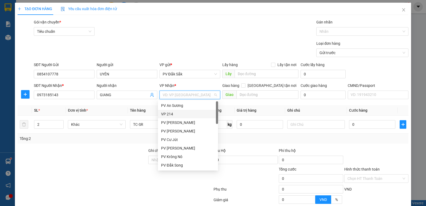
click at [168, 114] on div "VP 214" at bounding box center [188, 114] width 54 height 6
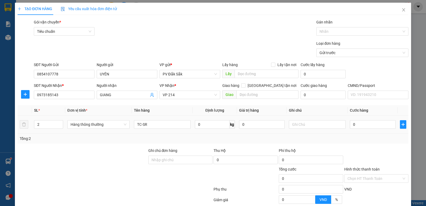
click at [294, 124] on input "text" at bounding box center [317, 124] width 57 height 9
type input "T"
click at [351, 125] on input "0" at bounding box center [373, 124] width 46 height 9
type input "9"
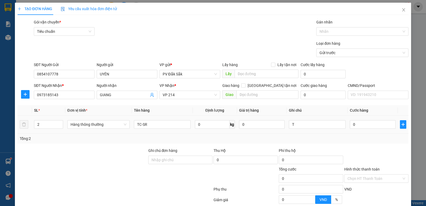
type input "9"
type input "90"
type input "900"
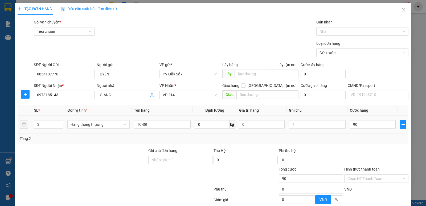
type input "900"
type input "9.000"
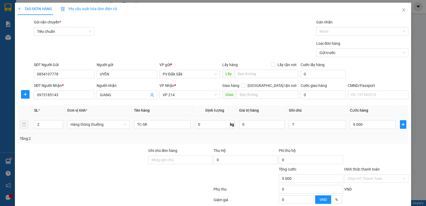
type input "90.000"
click at [360, 168] on label "Hình thức thanh toán" at bounding box center [361, 169] width 35 height 4
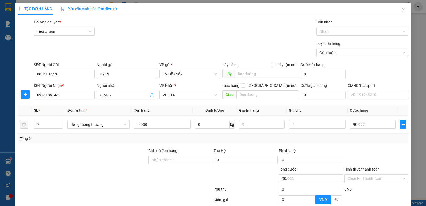
click at [360, 175] on input "Hình thức thanh toán" at bounding box center [375, 179] width 54 height 8
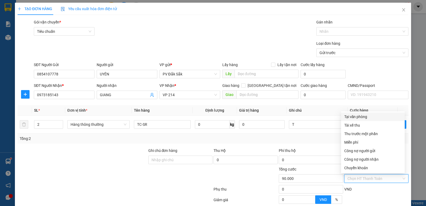
click at [357, 117] on div "Tại văn phòng" at bounding box center [372, 117] width 57 height 6
type input "0"
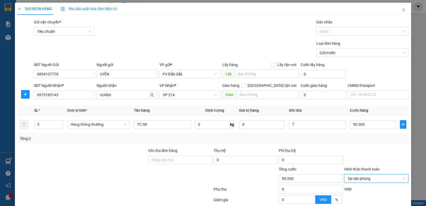
scroll to position [50, 0]
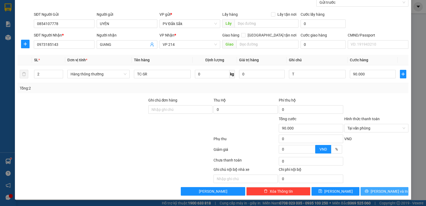
click at [388, 190] on span "Lưu và In" at bounding box center [389, 191] width 37 height 6
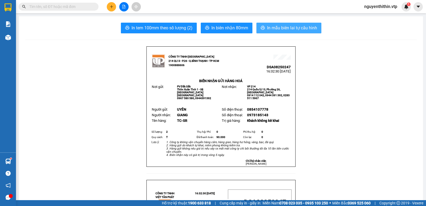
click at [286, 27] on span "In mẫu biên lai tự cấu hình" at bounding box center [292, 28] width 50 height 7
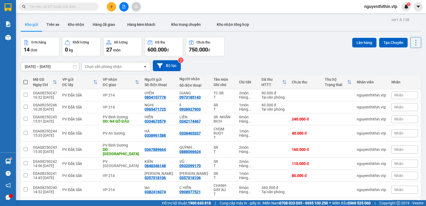
click at [38, 6] on input "text" at bounding box center [60, 7] width 63 height 6
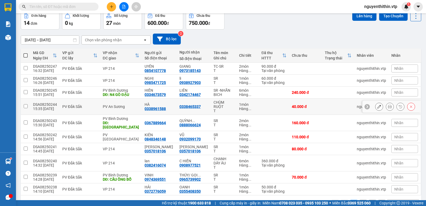
scroll to position [39, 0]
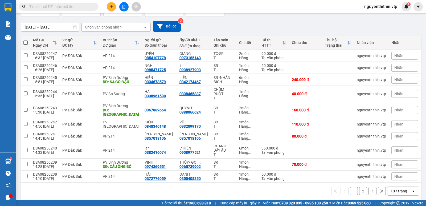
click at [361, 187] on button "2" at bounding box center [363, 191] width 8 height 8
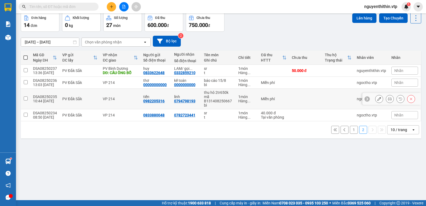
scroll to position [0, 0]
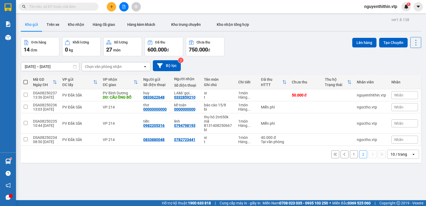
click at [350, 154] on button "1" at bounding box center [354, 154] width 8 height 8
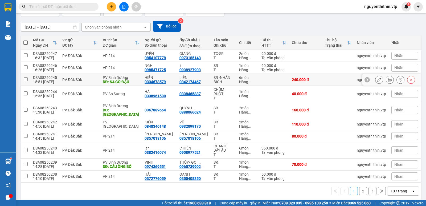
scroll to position [13, 0]
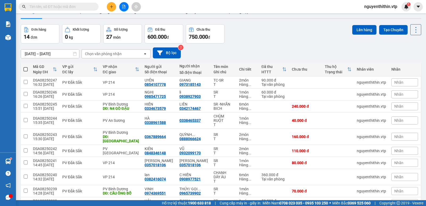
click at [38, 7] on input "text" at bounding box center [60, 7] width 63 height 6
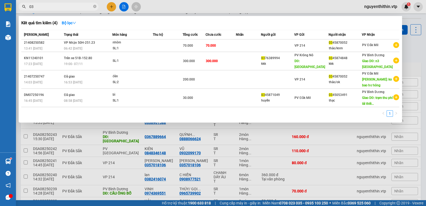
type input "0"
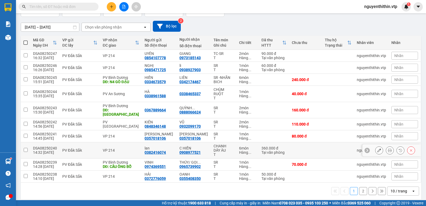
scroll to position [0, 0]
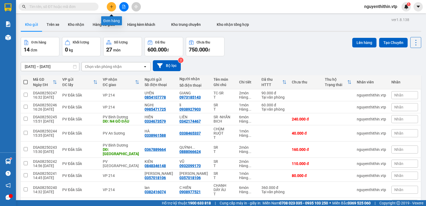
click at [111, 8] on icon "plus" at bounding box center [112, 7] width 4 height 4
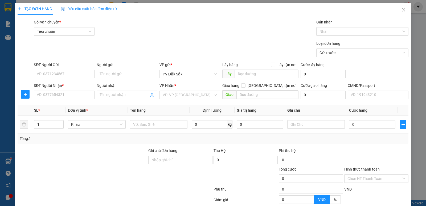
click at [101, 72] on input "Người gửi" at bounding box center [127, 74] width 61 height 9
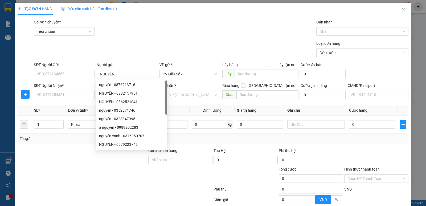
type input "NGUYÊN"
click at [40, 74] on input "SĐT Người Gửi" at bounding box center [64, 74] width 61 height 9
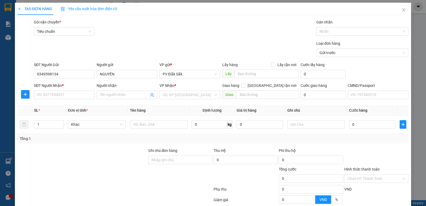
type input "0349598134"
click at [101, 96] on input "Người nhận" at bounding box center [124, 95] width 49 height 6
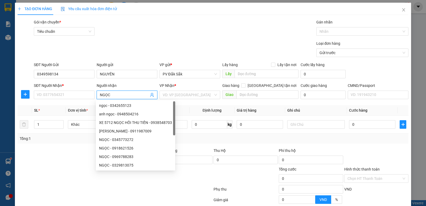
type input "NGỌC"
click at [51, 96] on input "SĐT Người Nhận *" at bounding box center [64, 95] width 61 height 9
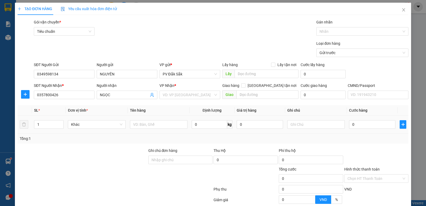
type input "0357800426"
click at [138, 124] on input "text" at bounding box center [159, 124] width 58 height 9
type input "SR"
click at [173, 94] on input "search" at bounding box center [188, 95] width 51 height 8
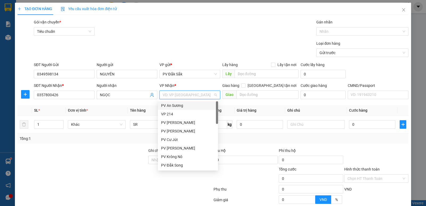
click at [173, 106] on div "PV An Sương" at bounding box center [188, 106] width 54 height 6
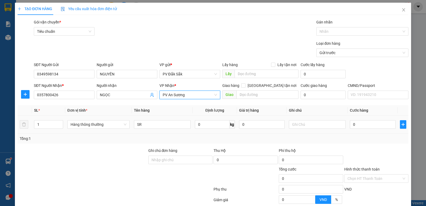
click at [298, 123] on input "text" at bounding box center [317, 124] width 57 height 9
type input "T"
click at [351, 124] on input "0" at bounding box center [373, 124] width 46 height 9
type input "7"
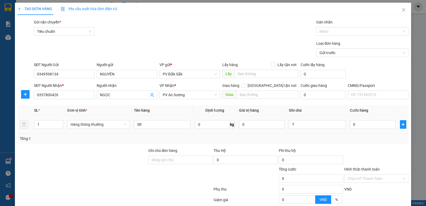
type input "7"
type input "0"
type input "04"
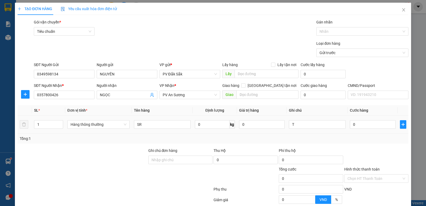
type input "4"
type input "040"
type input "40"
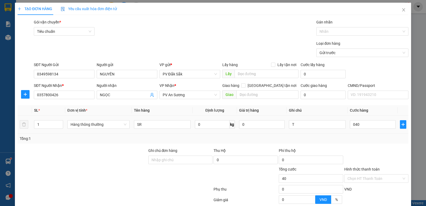
type input "0.400"
type input "400"
type input "04.000"
type input "4.000"
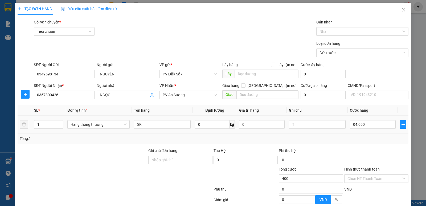
type input "4.000"
type input "040.000"
type input "40.000"
type input "04.000"
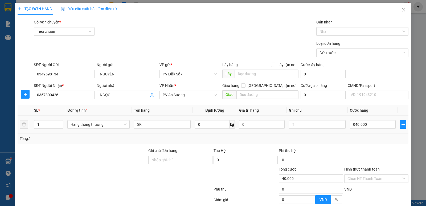
type input "4.000"
type input "0.400"
type input "400"
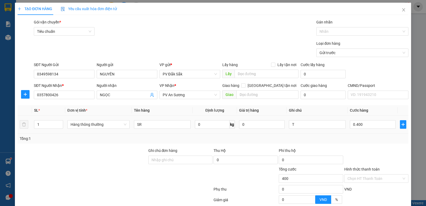
type input "040"
type input "40"
type input "04"
type input "4"
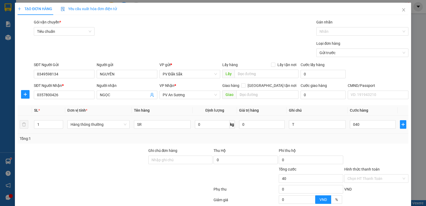
type input "4"
type input "0"
click at [350, 125] on input "0" at bounding box center [373, 124] width 46 height 9
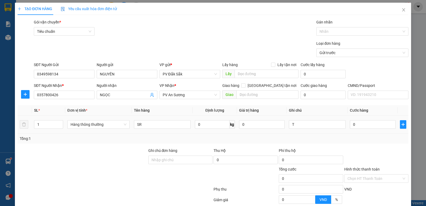
type input "40"
type input "400"
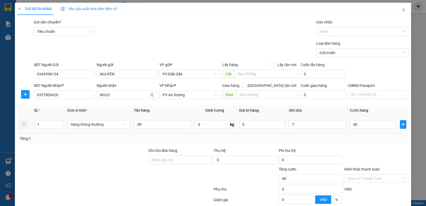
type input "400"
type input "4.000"
type input "40.000"
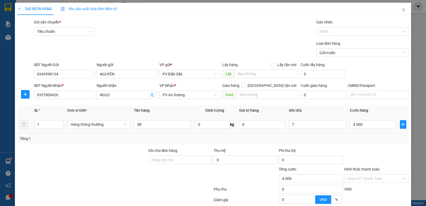
type input "40.000"
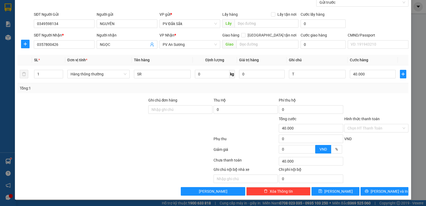
type input "40.000"
click at [360, 118] on label "Hình thức thanh toán" at bounding box center [361, 119] width 35 height 4
click at [360, 124] on input "Hình thức thanh toán" at bounding box center [375, 128] width 54 height 8
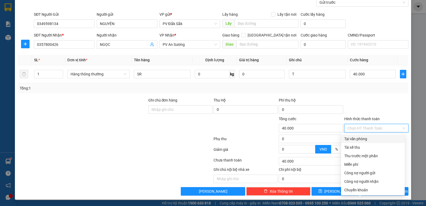
click at [358, 140] on div "Tại văn phòng" at bounding box center [372, 139] width 57 height 6
type input "0"
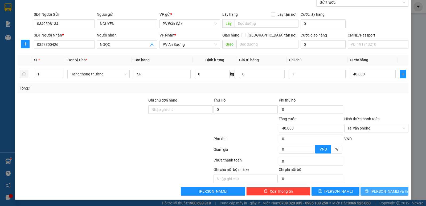
click at [381, 192] on span "Lưu và In" at bounding box center [389, 191] width 37 height 6
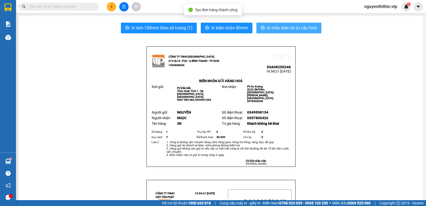
click at [278, 27] on span "In mẫu biên lai tự cấu hình" at bounding box center [292, 28] width 50 height 7
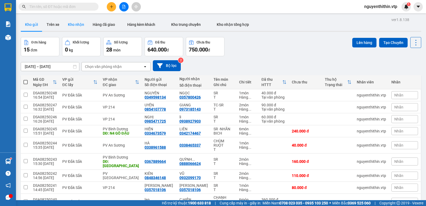
click at [82, 26] on button "Kho nhận" at bounding box center [76, 24] width 25 height 13
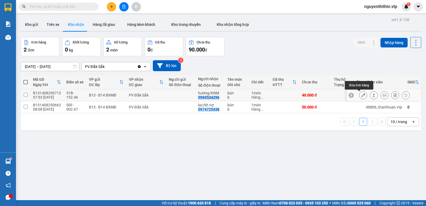
click at [362, 94] on icon at bounding box center [364, 95] width 4 height 4
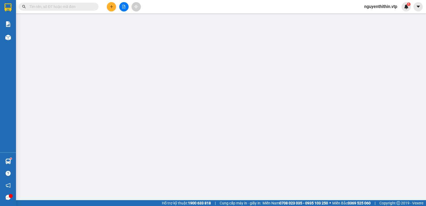
type input "0969534296"
type input "hương/KNM"
type input "40.000"
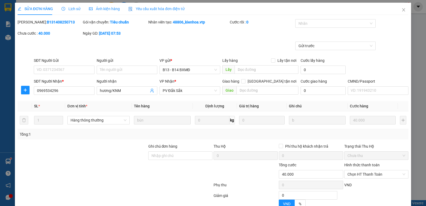
type input "2.000"
click at [363, 164] on label "Hình thức thanh toán" at bounding box center [361, 165] width 35 height 4
click at [363, 170] on input "Hình thức thanh toán" at bounding box center [375, 174] width 54 height 8
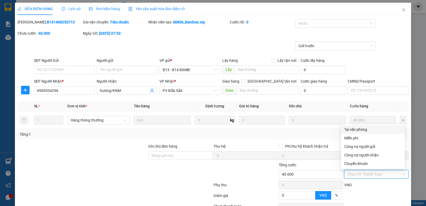
click at [356, 130] on div "Tại văn phòng" at bounding box center [372, 130] width 57 height 6
type input "0"
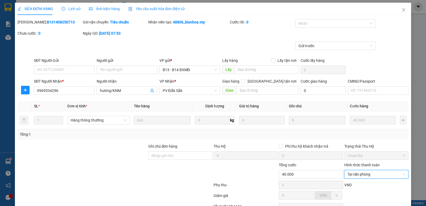
scroll to position [46, 0]
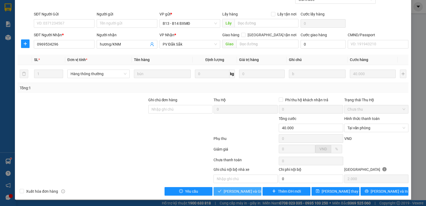
click at [239, 192] on span "Lưu và Giao hàng" at bounding box center [249, 191] width 51 height 6
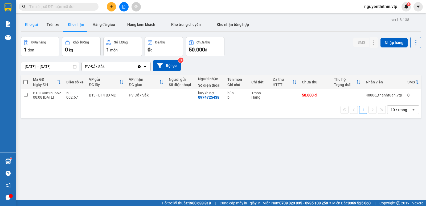
click at [34, 25] on button "Kho gửi" at bounding box center [32, 24] width 22 height 13
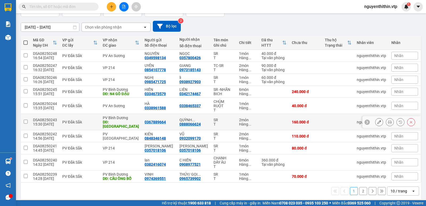
scroll to position [13, 0]
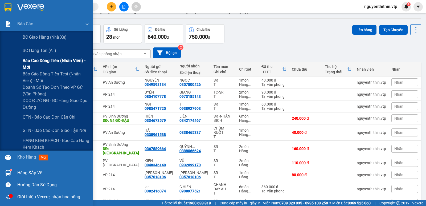
click at [43, 60] on span "Báo cáo dòng tiền (nhân viên) - mới" at bounding box center [56, 63] width 67 height 13
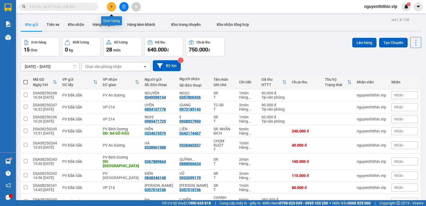
click at [112, 8] on icon "plus" at bounding box center [112, 7] width 4 height 4
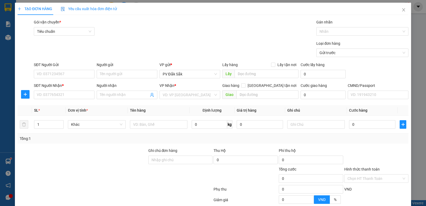
click at [102, 74] on input "Người gửi" at bounding box center [127, 74] width 61 height 9
type input "CHIẾU"
click at [36, 74] on input "SĐT Người Gửi" at bounding box center [64, 74] width 61 height 9
type input "0846556622"
click at [100, 96] on input "Người nhận" at bounding box center [124, 95] width 49 height 6
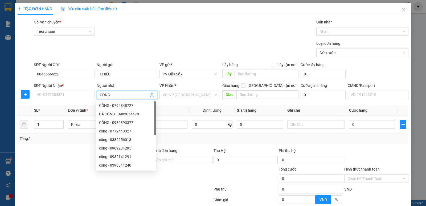
type input "CÔNG"
click at [40, 94] on input "SĐT Người Nhận *" at bounding box center [64, 95] width 61 height 9
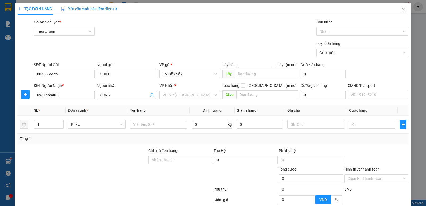
type input "0937558402"
click at [173, 96] on input "search" at bounding box center [188, 95] width 51 height 8
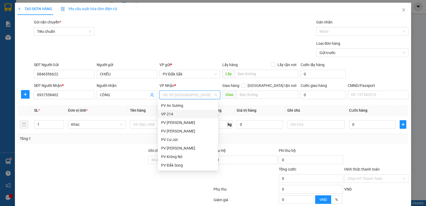
click at [170, 115] on div "VP 214" at bounding box center [188, 114] width 54 height 6
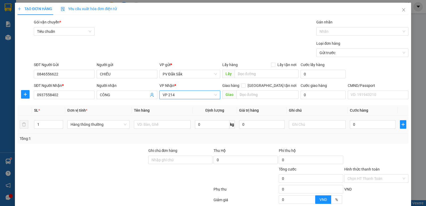
click at [139, 125] on input "text" at bounding box center [162, 124] width 57 height 9
type input "TIÊU"
click at [296, 125] on input "text" at bounding box center [317, 124] width 57 height 9
type input "BAO"
click at [351, 125] on input "0" at bounding box center [373, 124] width 46 height 9
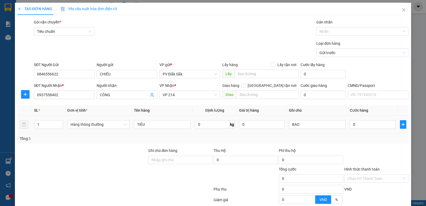
type input "7"
type input "70"
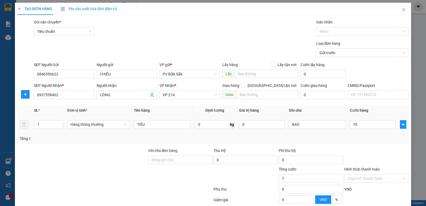
type input "70"
type input "700"
type input "7.000"
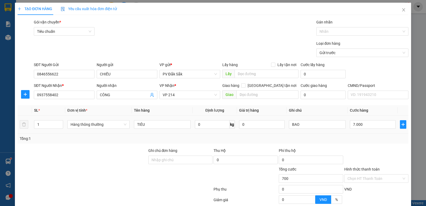
type input "7.000"
type input "70.000"
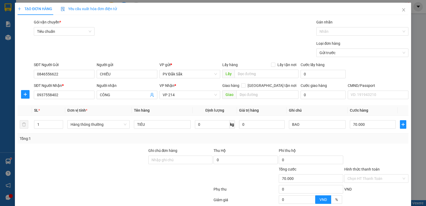
type input "70.000"
click at [356, 168] on label "Hình thức thanh toán" at bounding box center [361, 169] width 35 height 4
click at [356, 175] on input "Hình thức thanh toán" at bounding box center [375, 179] width 54 height 8
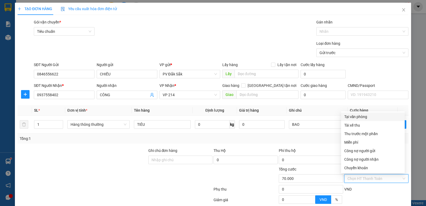
click at [353, 118] on div "Tại văn phòng" at bounding box center [372, 117] width 57 height 6
type input "0"
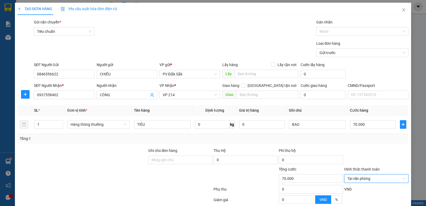
scroll to position [50, 0]
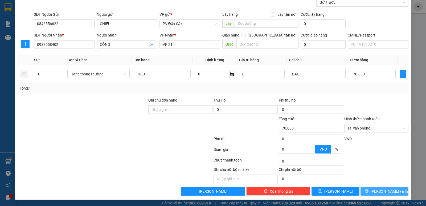
click at [387, 192] on span "Lưu và In" at bounding box center [389, 191] width 37 height 6
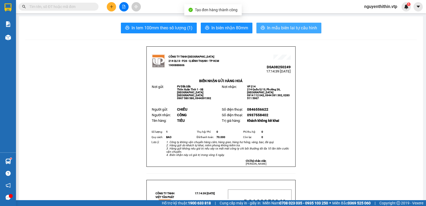
click at [295, 30] on span "In mẫu biên lai tự cấu hình" at bounding box center [292, 28] width 50 height 7
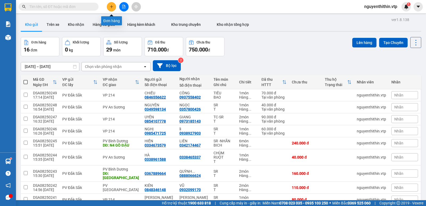
click at [111, 7] on icon "plus" at bounding box center [112, 7] width 4 height 4
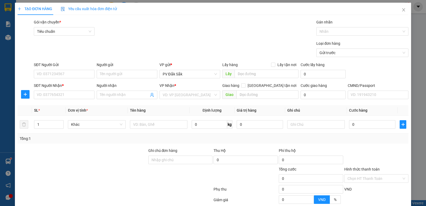
click at [109, 72] on input "Người gửi" at bounding box center [127, 74] width 61 height 9
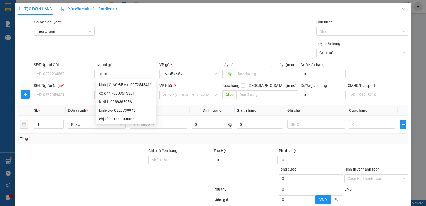
type input "KÍNH"
click at [53, 73] on input "SĐT Người Gửi" at bounding box center [64, 74] width 61 height 9
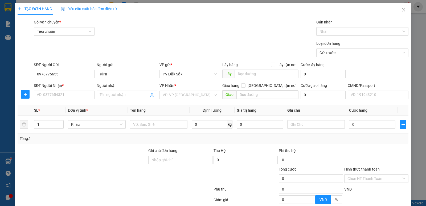
type input "0978775655"
click at [102, 96] on input "Người nhận" at bounding box center [124, 95] width 49 height 6
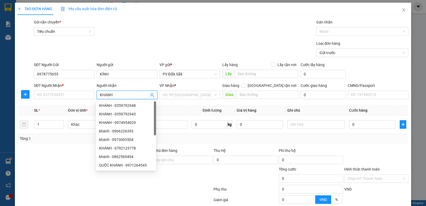
type input "KHANH"
click at [56, 96] on input "SĐT Người Nhận *" at bounding box center [64, 95] width 61 height 9
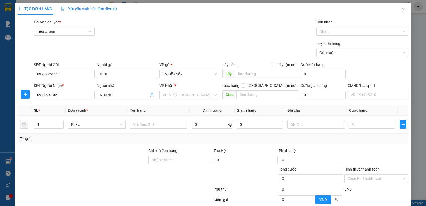
type input "0977597909"
click at [170, 95] on input "search" at bounding box center [188, 95] width 51 height 8
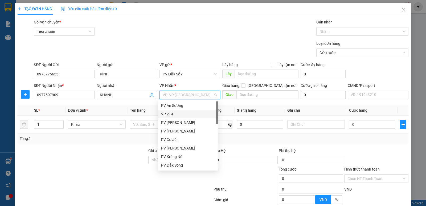
click at [169, 114] on div "VP 214" at bounding box center [188, 114] width 54 height 6
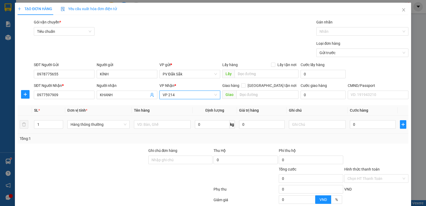
click at [141, 123] on input "text" at bounding box center [162, 124] width 57 height 9
type input "SR-CHANH"
click at [298, 124] on input "text" at bounding box center [317, 124] width 57 height 9
type input "T"
click at [353, 125] on input "0" at bounding box center [373, 124] width 46 height 9
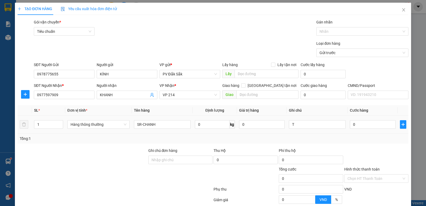
type input "8"
type input "80"
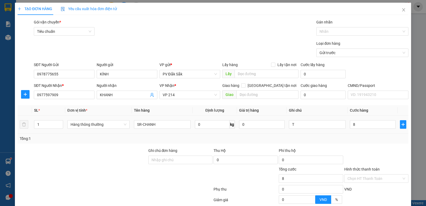
type input "80"
type input "800"
type input "8.000"
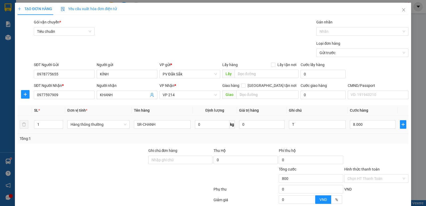
type input "8.000"
type input "80.000"
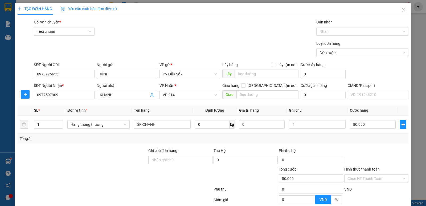
scroll to position [50, 0]
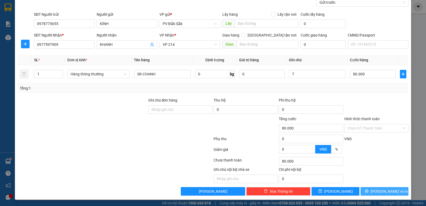
type input "80.000"
click at [388, 194] on span "Lưu và In" at bounding box center [389, 191] width 37 height 6
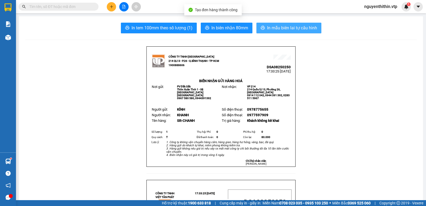
click at [293, 29] on span "In mẫu biên lai tự cấu hình" at bounding box center [292, 28] width 50 height 7
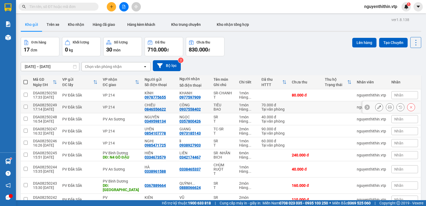
scroll to position [35, 0]
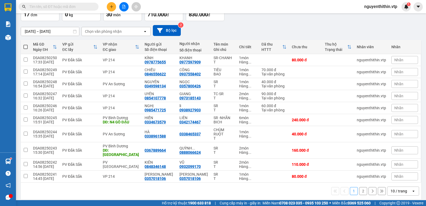
click at [359, 188] on button "2" at bounding box center [363, 191] width 8 height 8
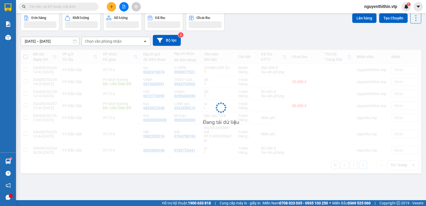
scroll to position [25, 0]
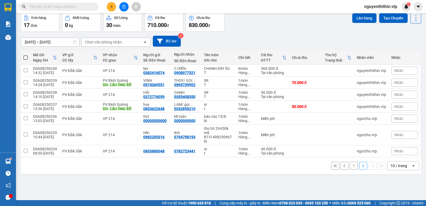
click at [351, 167] on button "1" at bounding box center [354, 166] width 8 height 8
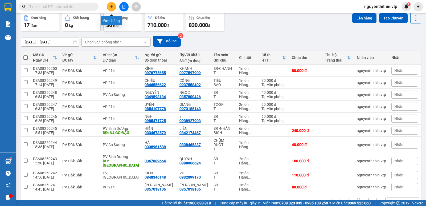
click at [111, 8] on icon "plus" at bounding box center [112, 7] width 4 height 4
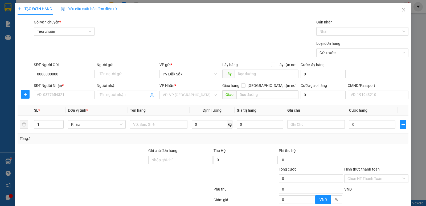
type input "0000000000"
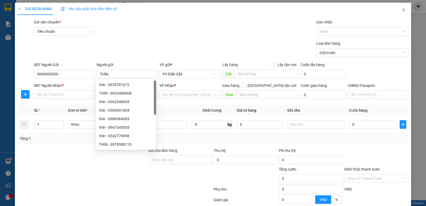
type input "THÌN"
click at [50, 96] on input "SĐT Người Nhận *" at bounding box center [64, 95] width 61 height 9
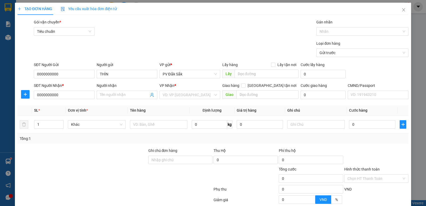
type input "0000000000"
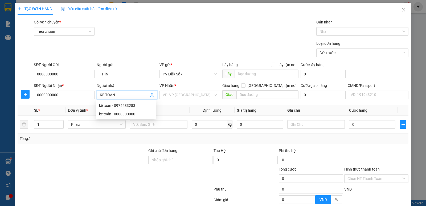
type input "KẾ TOÁN"
click at [168, 95] on input "search" at bounding box center [188, 95] width 51 height 8
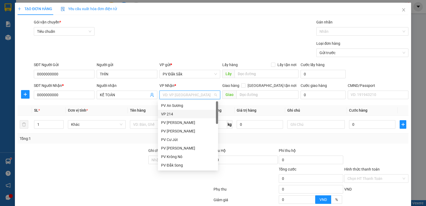
click at [169, 115] on div "VP 214" at bounding box center [188, 114] width 54 height 6
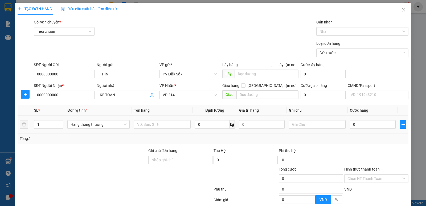
click at [140, 120] on input "text" at bounding box center [162, 124] width 57 height 9
type input "BC NGÀY 15/8"
click at [298, 124] on input "text" at bounding box center [317, 124] width 57 height 9
type input "B"
click at [354, 168] on label "Hình thức thanh toán" at bounding box center [361, 169] width 35 height 4
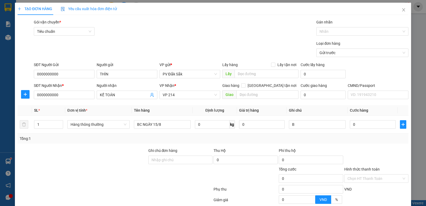
click at [354, 175] on input "Hình thức thanh toán" at bounding box center [375, 179] width 54 height 8
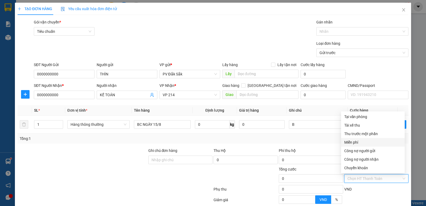
click at [354, 141] on div "Miễn phí" at bounding box center [372, 142] width 57 height 6
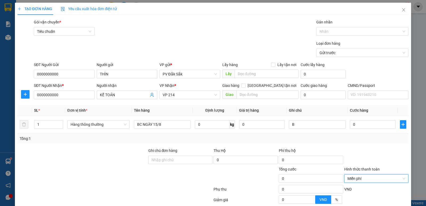
scroll to position [50, 0]
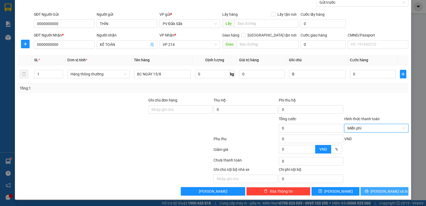
click at [386, 191] on span "Lưu và In" at bounding box center [389, 191] width 37 height 6
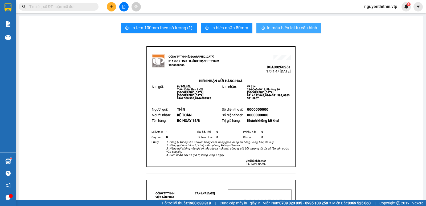
click at [288, 28] on span "In mẫu biên lai tự cấu hình" at bounding box center [292, 28] width 50 height 7
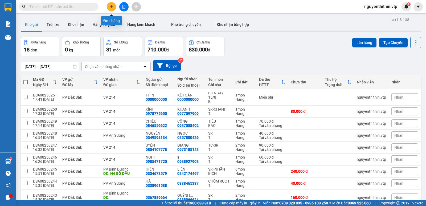
click at [110, 7] on icon "plus" at bounding box center [112, 7] width 4 height 4
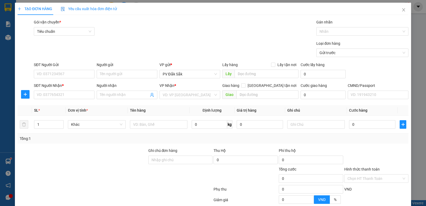
click at [100, 73] on input "Người gửi" at bounding box center [127, 74] width 61 height 9
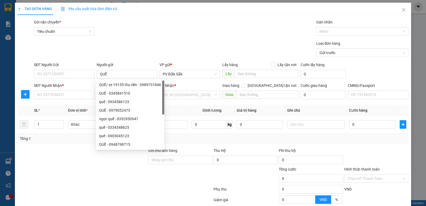
type input "QUẾ"
click at [56, 74] on input "SĐT Người Gửi" at bounding box center [64, 74] width 61 height 9
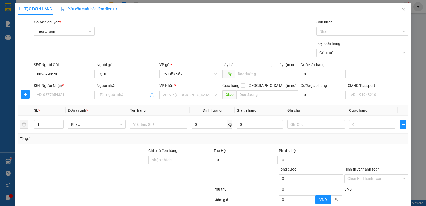
type input "0826990538"
click at [104, 92] on span at bounding box center [127, 95] width 61 height 9
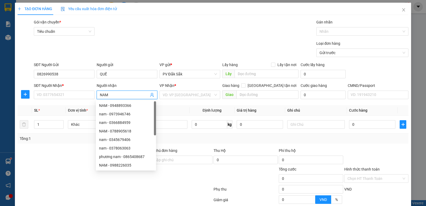
type input "NAM"
click at [43, 95] on input "SĐT Người Nhận *" at bounding box center [64, 95] width 61 height 9
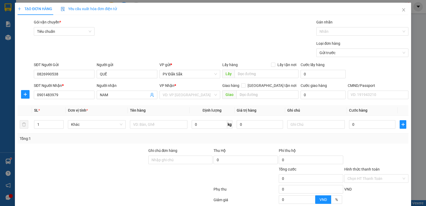
type input "0901483979"
click at [166, 95] on input "search" at bounding box center [188, 95] width 51 height 8
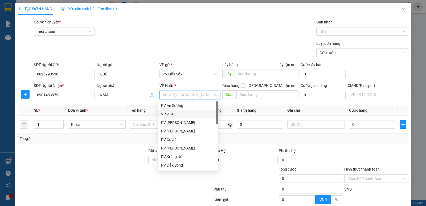
click at [170, 111] on div "VP 214" at bounding box center [188, 114] width 54 height 6
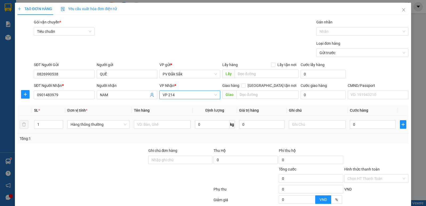
click at [138, 122] on input "text" at bounding box center [162, 124] width 57 height 9
type input "SR"
click at [298, 122] on input "text" at bounding box center [317, 124] width 57 height 9
type input "T"
click at [353, 124] on input "0" at bounding box center [373, 124] width 46 height 9
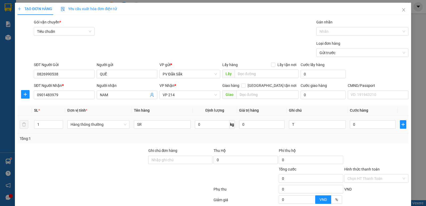
type input "6"
type input "60"
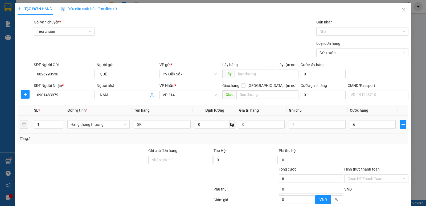
type input "60"
type input "600"
type input "6.000"
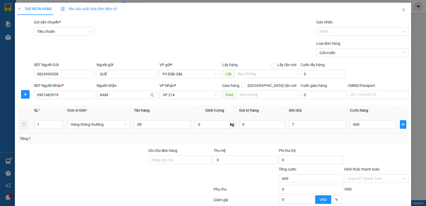
type input "6.000"
type input "60.000"
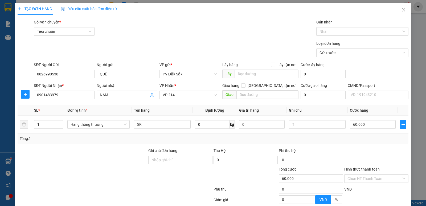
type input "60.000"
click at [363, 168] on label "Hình thức thanh toán" at bounding box center [361, 169] width 35 height 4
click at [363, 175] on input "Hình thức thanh toán" at bounding box center [375, 179] width 54 height 8
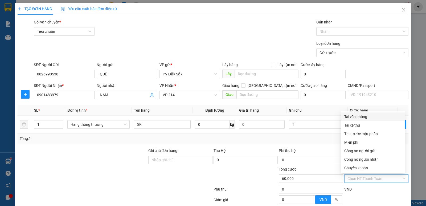
click at [362, 117] on div "Tại văn phòng" at bounding box center [372, 117] width 57 height 6
type input "0"
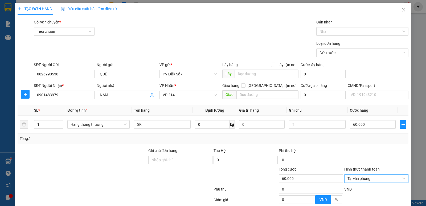
scroll to position [50, 0]
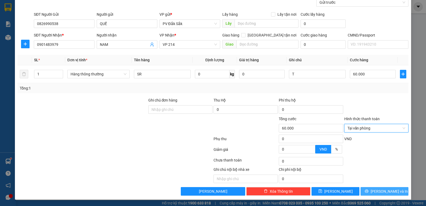
click at [385, 190] on span "Lưu và In" at bounding box center [389, 191] width 37 height 6
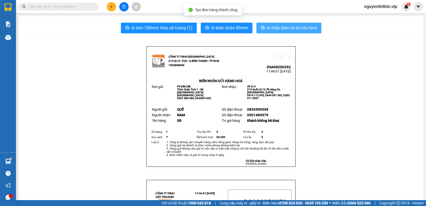
click at [299, 28] on span "In mẫu biên lai tự cấu hình" at bounding box center [292, 28] width 50 height 7
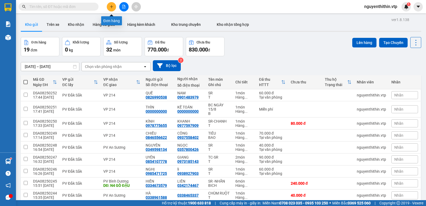
click at [111, 6] on icon "plus" at bounding box center [112, 7] width 4 height 4
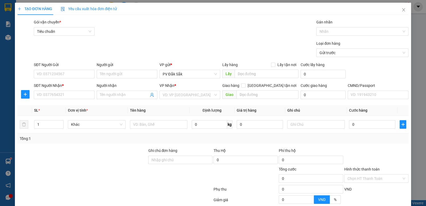
click at [108, 73] on input "Người gửi" at bounding box center [127, 74] width 61 height 9
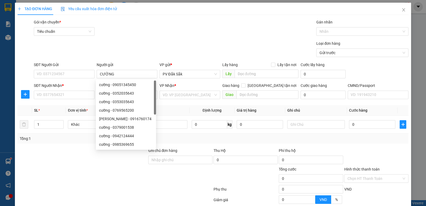
type input "CƯỜNG"
click at [46, 74] on input "SĐT Người Gửi" at bounding box center [64, 74] width 61 height 9
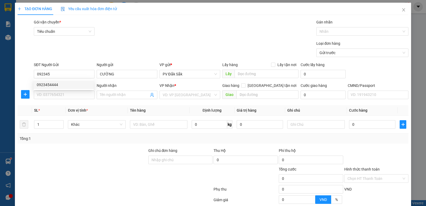
click at [49, 83] on div "0923454444" at bounding box center [64, 85] width 54 height 6
type input "0923454444"
type input "0394617227"
type input "tâm"
type input "0923454444"
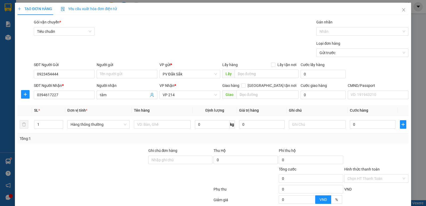
click at [100, 74] on input "Người gửi" at bounding box center [127, 74] width 61 height 9
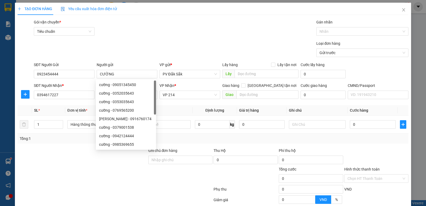
type input "CƯỜNG"
click at [83, 82] on form "SĐT Người Gửi 0923454444 Người gửi CƯỜNG VP gửi * PV Đắk Sắk Lấy hàng Lấy tận n…" at bounding box center [213, 81] width 391 height 39
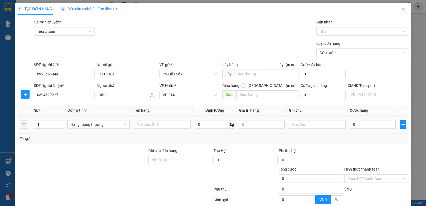
click at [40, 125] on input "1" at bounding box center [48, 124] width 29 height 8
click at [143, 124] on input "text" at bounding box center [162, 124] width 57 height 9
type input "SR"
click at [296, 121] on input "text" at bounding box center [317, 124] width 57 height 9
type input "T"
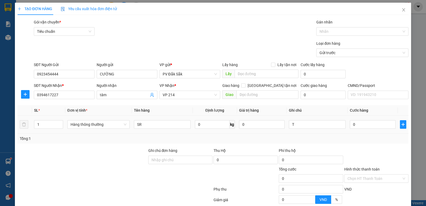
click at [351, 124] on input "0" at bounding box center [373, 124] width 46 height 9
type input "6"
type input "60"
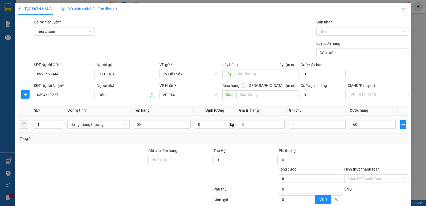
type input "60"
type input "600"
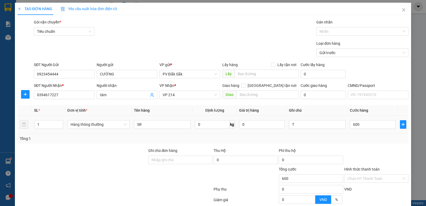
type input "6.000"
type input "60.000"
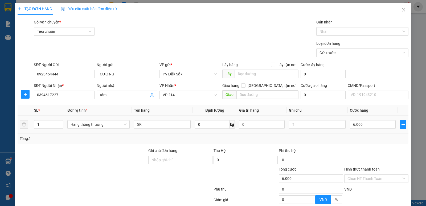
type input "60.000"
click at [358, 168] on label "Hình thức thanh toán" at bounding box center [361, 169] width 35 height 4
click at [358, 175] on input "Hình thức thanh toán" at bounding box center [375, 179] width 54 height 8
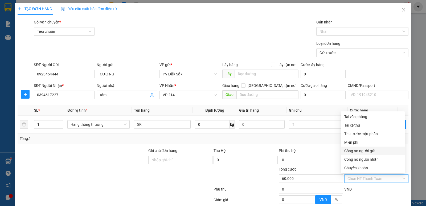
click at [55, 174] on div at bounding box center [82, 175] width 131 height 19
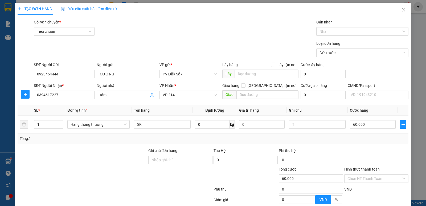
click at [152, 162] on input "Ghi chú đơn hàng" at bounding box center [180, 160] width 64 height 9
type input "CK68 60K 17H49' 15/8/2025"
click at [367, 171] on label "Hình thức thanh toán" at bounding box center [361, 169] width 35 height 4
click at [367, 175] on input "Hình thức thanh toán" at bounding box center [375, 179] width 54 height 8
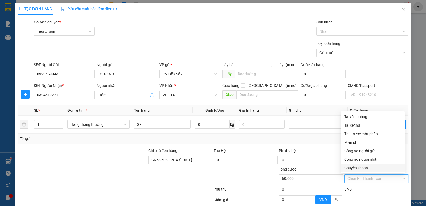
click at [358, 168] on div "Chuyển khoản" at bounding box center [372, 168] width 57 height 6
type input "0"
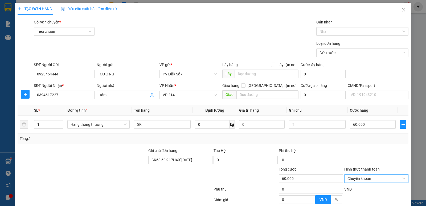
scroll to position [50, 0]
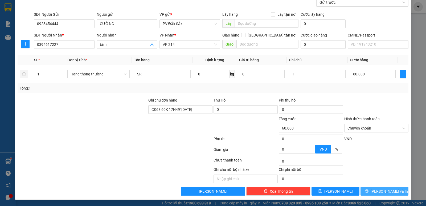
click at [385, 189] on span "Lưu và In" at bounding box center [389, 191] width 37 height 6
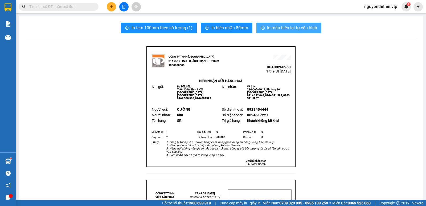
click at [286, 28] on span "In mẫu biên lai tự cấu hình" at bounding box center [292, 28] width 50 height 7
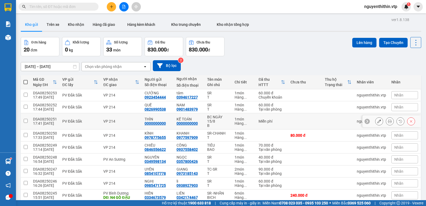
scroll to position [35, 0]
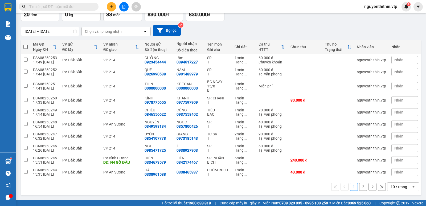
click at [360, 187] on button "2" at bounding box center [363, 187] width 8 height 8
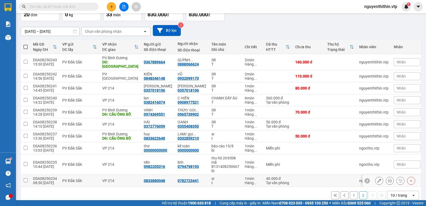
scroll to position [44, 0]
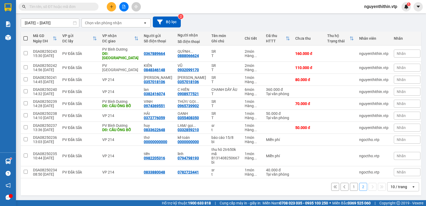
click at [350, 186] on button "1" at bounding box center [354, 187] width 8 height 8
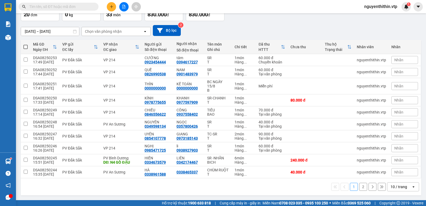
scroll to position [9, 0]
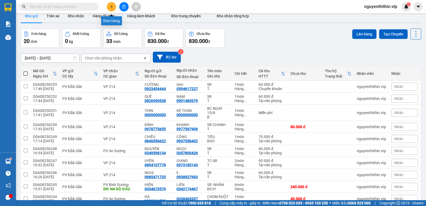
click at [112, 9] on button at bounding box center [111, 6] width 9 height 9
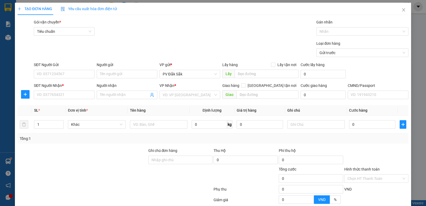
click at [108, 74] on input "Người gửi" at bounding box center [127, 74] width 61 height 9
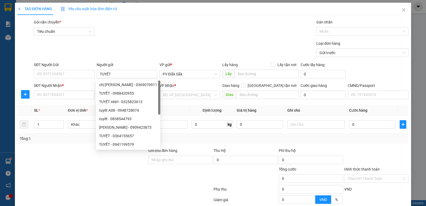
type input "TUYẾT"
click at [49, 77] on input "SĐT Người Gửi" at bounding box center [64, 74] width 61 height 9
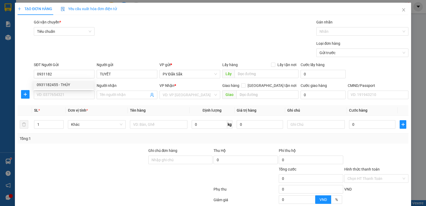
click at [61, 84] on div "0931182455 - THÚY" at bounding box center [64, 85] width 54 height 6
type input "0931182455"
type input "THÚY"
type input "0988420955"
type input "TUYẾT"
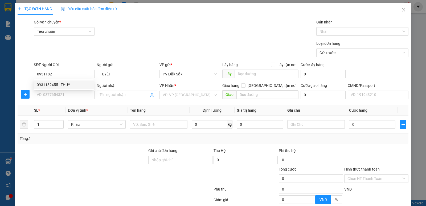
type input "N4 HÒA LÂN"
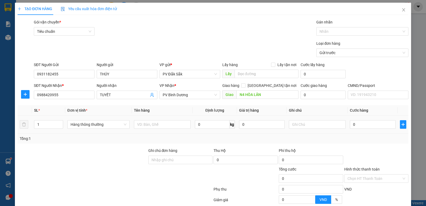
type input "0931182455"
click at [136, 124] on input "text" at bounding box center [162, 124] width 57 height 9
type input "SR-BƠ"
click at [292, 123] on input "text" at bounding box center [317, 124] width 57 height 9
type input "T"
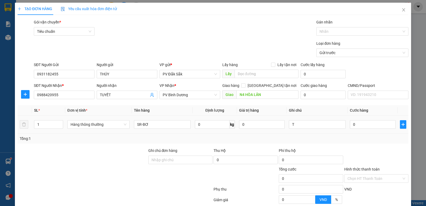
click at [352, 123] on input "0" at bounding box center [373, 124] width 46 height 9
type input "8"
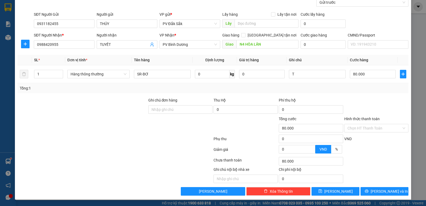
click at [356, 117] on label "Hình thức thanh toán" at bounding box center [361, 119] width 35 height 4
click at [356, 124] on input "Hình thức thanh toán" at bounding box center [375, 128] width 54 height 8
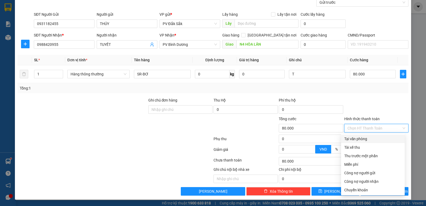
click at [363, 138] on div "Tại văn phòng" at bounding box center [372, 139] width 57 height 6
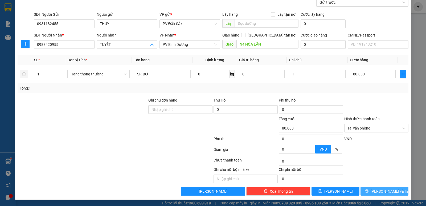
click at [385, 189] on span "Lưu và In" at bounding box center [389, 191] width 37 height 6
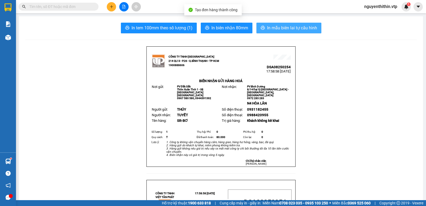
click at [291, 30] on span "In mẫu biên lai tự cấu hình" at bounding box center [292, 28] width 50 height 7
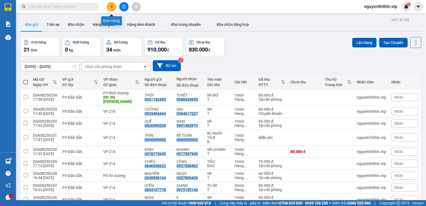
click at [111, 9] on button at bounding box center [111, 6] width 9 height 9
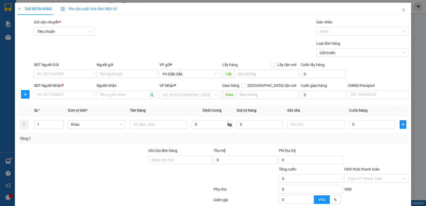
click at [102, 75] on input "Người gửi" at bounding box center [127, 74] width 61 height 9
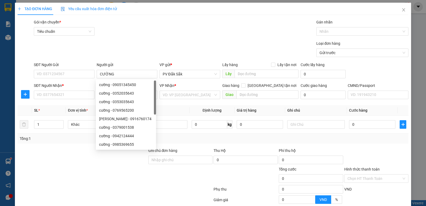
click at [38, 75] on input "SĐT Người Gửi" at bounding box center [64, 74] width 61 height 9
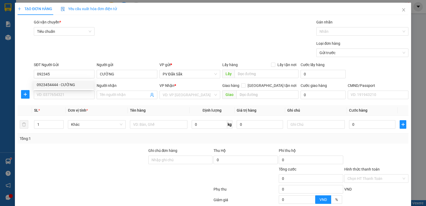
click at [61, 81] on div "0923454444 - CƯỜNG" at bounding box center [64, 84] width 60 height 9
click at [144, 124] on input "text" at bounding box center [162, 124] width 57 height 9
click at [289, 122] on input "text" at bounding box center [317, 124] width 57 height 9
click at [351, 124] on input "0" at bounding box center [373, 124] width 46 height 9
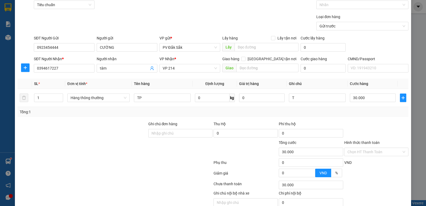
click at [363, 142] on label "Hình thức thanh toán" at bounding box center [361, 142] width 35 height 4
click at [363, 148] on input "Hình thức thanh toán" at bounding box center [375, 152] width 54 height 8
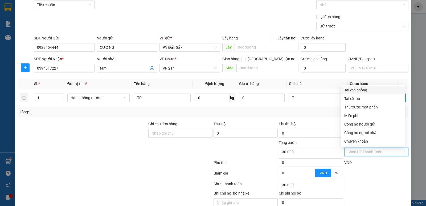
click at [360, 90] on div "Tại văn phòng" at bounding box center [372, 90] width 57 height 6
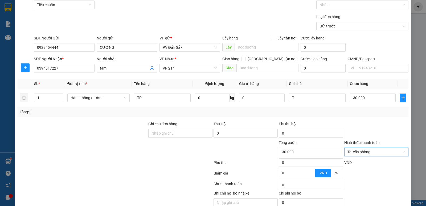
scroll to position [50, 0]
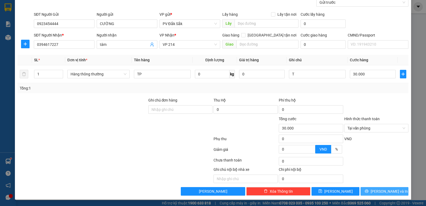
click at [380, 190] on span "Lưu và In" at bounding box center [389, 191] width 37 height 6
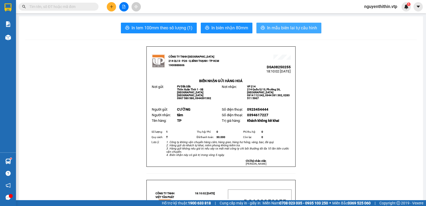
click at [299, 29] on span "In mẫu biên lai tự cấu hình" at bounding box center [292, 28] width 50 height 7
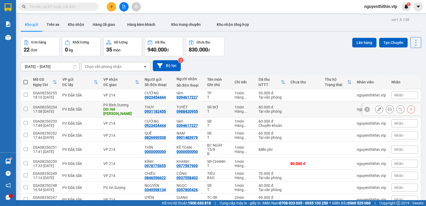
scroll to position [35, 0]
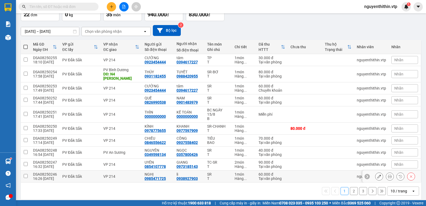
click at [25, 174] on input "checkbox" at bounding box center [26, 176] width 4 height 4
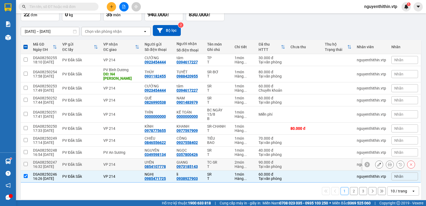
click at [25, 162] on input "checkbox" at bounding box center [26, 164] width 4 height 4
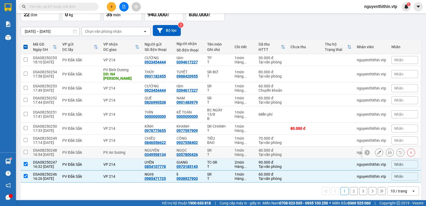
click at [26, 150] on input "checkbox" at bounding box center [26, 152] width 4 height 4
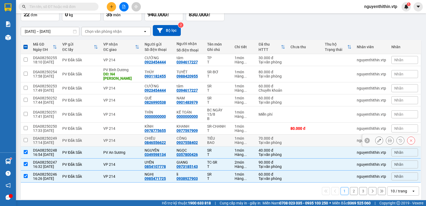
click at [26, 138] on input "checkbox" at bounding box center [26, 140] width 4 height 4
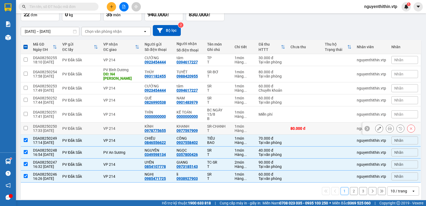
click at [26, 126] on input "checkbox" at bounding box center [26, 128] width 4 height 4
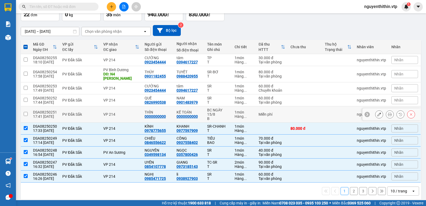
click at [27, 112] on input "checkbox" at bounding box center [26, 114] width 4 height 4
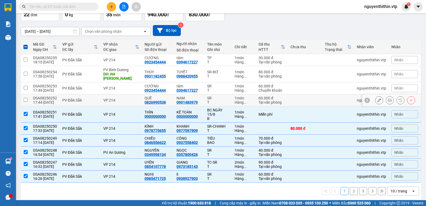
click at [25, 98] on input "checkbox" at bounding box center [26, 100] width 4 height 4
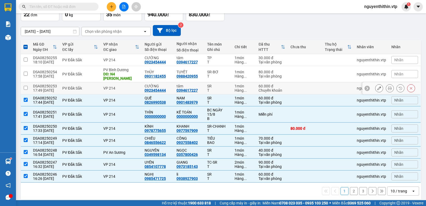
click at [26, 86] on input "checkbox" at bounding box center [26, 88] width 4 height 4
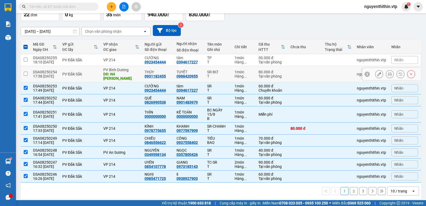
click at [26, 72] on input "checkbox" at bounding box center [26, 74] width 4 height 4
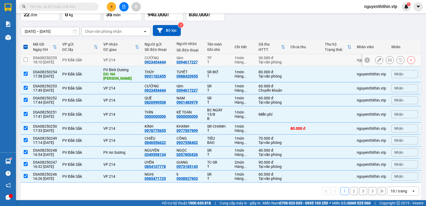
click at [26, 60] on input "checkbox" at bounding box center [26, 60] width 4 height 4
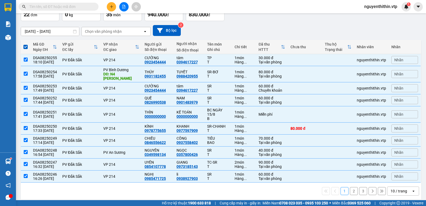
scroll to position [9, 0]
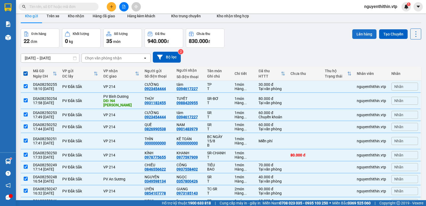
click at [357, 35] on button "Lên hàng" at bounding box center [364, 34] width 24 height 10
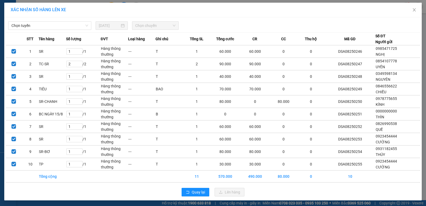
click at [24, 26] on span "Chọn tuyến" at bounding box center [49, 26] width 77 height 8
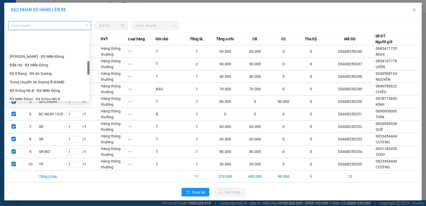
scroll to position [187, 0]
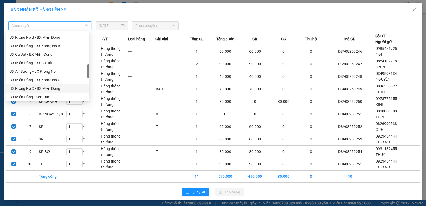
click at [49, 88] on div "BX Krông Nô C - BX Miền Đông" at bounding box center [48, 89] width 77 height 6
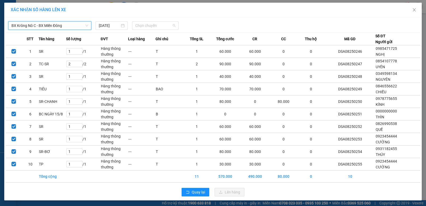
click at [145, 25] on span "Chọn chuyến" at bounding box center [155, 26] width 40 height 8
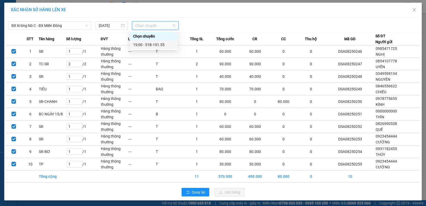
click at [151, 44] on div "19:00 - 51B-191.55" at bounding box center [154, 45] width 42 height 6
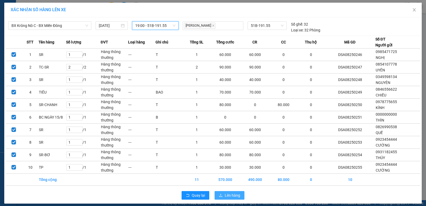
click at [227, 198] on span "Lên hàng" at bounding box center [232, 195] width 15 height 6
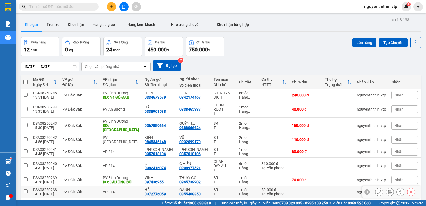
scroll to position [44, 0]
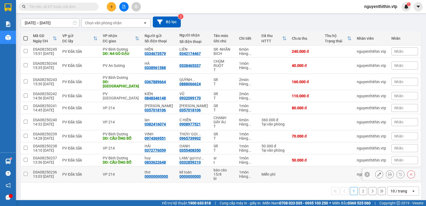
click at [25, 172] on input "checkbox" at bounding box center [26, 174] width 4 height 4
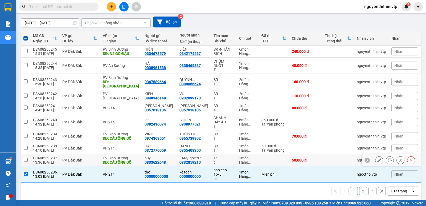
click at [25, 158] on input "checkbox" at bounding box center [26, 160] width 4 height 4
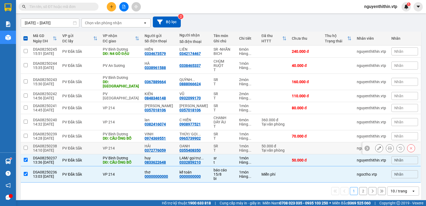
click at [25, 146] on input "checkbox" at bounding box center [26, 148] width 4 height 4
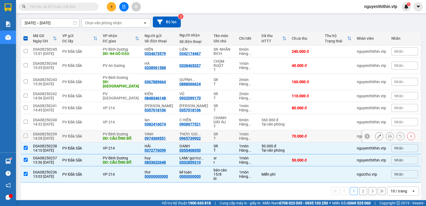
click at [27, 134] on input "checkbox" at bounding box center [26, 136] width 4 height 4
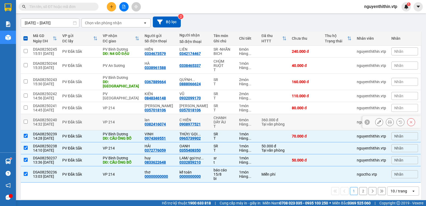
click at [26, 120] on input "checkbox" at bounding box center [26, 122] width 4 height 4
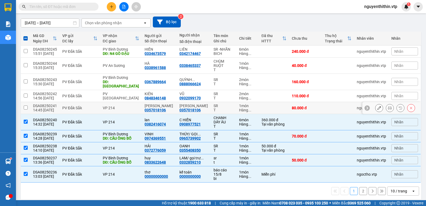
click at [24, 106] on input "checkbox" at bounding box center [26, 108] width 4 height 4
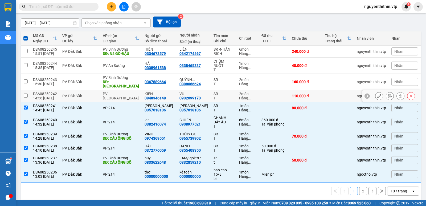
click at [25, 94] on input "checkbox" at bounding box center [26, 96] width 4 height 4
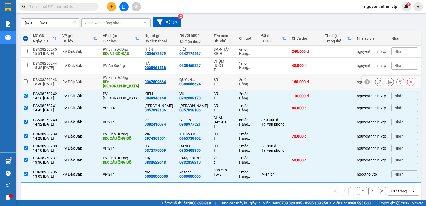
click at [25, 79] on input "checkbox" at bounding box center [26, 81] width 4 height 4
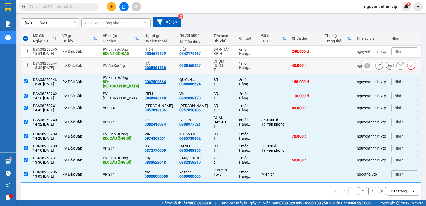
click at [25, 63] on input "checkbox" at bounding box center [26, 65] width 4 height 4
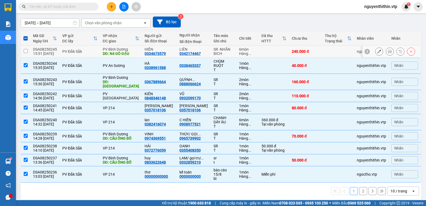
click at [25, 51] on input "checkbox" at bounding box center [26, 51] width 4 height 4
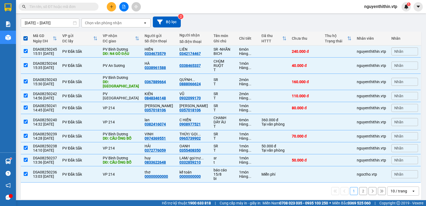
scroll to position [17, 0]
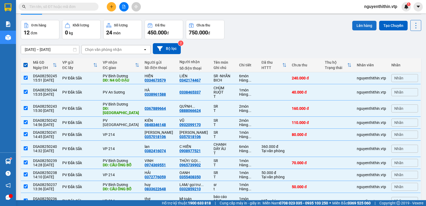
click at [358, 26] on button "Lên hàng" at bounding box center [364, 26] width 24 height 10
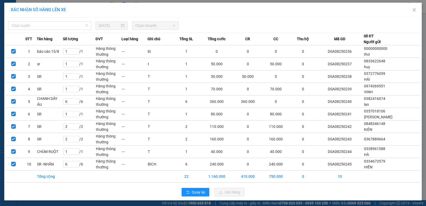
click at [22, 26] on span "Chọn tuyến" at bounding box center [49, 26] width 77 height 8
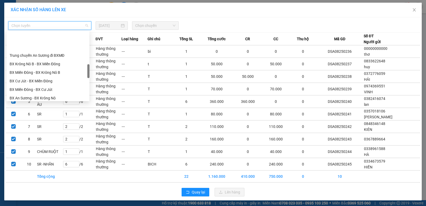
scroll to position [213, 0]
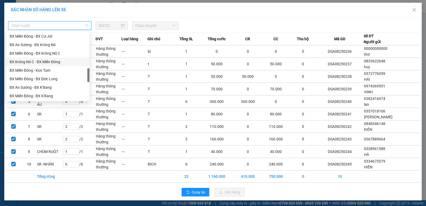
click at [36, 62] on div "BX Krông Nô C - BX Miền Đông" at bounding box center [48, 62] width 77 height 6
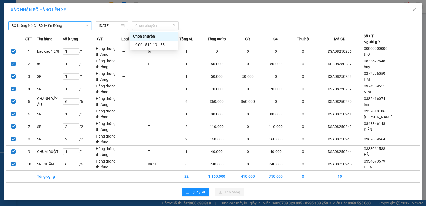
click at [147, 26] on span "Chọn chuyến" at bounding box center [155, 26] width 40 height 8
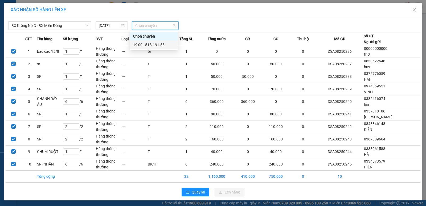
click at [148, 43] on div "19:00 - 51B-191.55" at bounding box center [154, 45] width 42 height 6
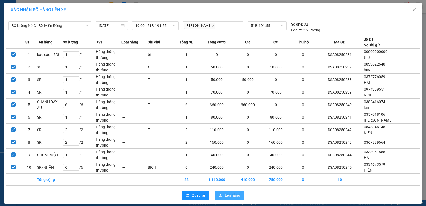
click at [228, 197] on span "Lên hàng" at bounding box center [232, 195] width 15 height 6
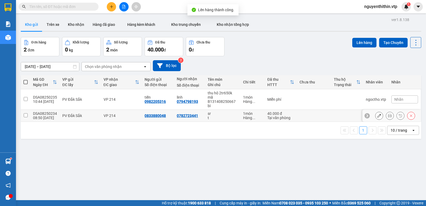
click at [26, 115] on input "checkbox" at bounding box center [26, 115] width 4 height 4
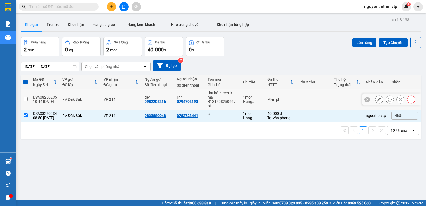
click at [24, 99] on input "checkbox" at bounding box center [26, 99] width 4 height 4
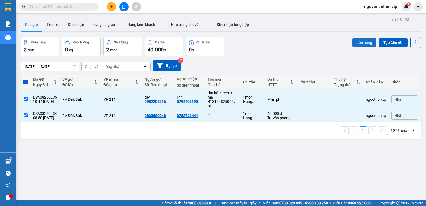
click at [358, 41] on button "Lên hàng" at bounding box center [364, 43] width 24 height 10
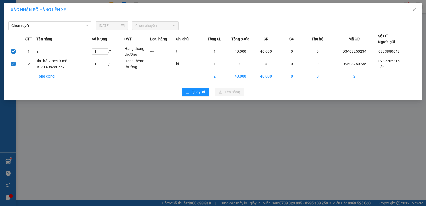
click at [28, 27] on span "Chọn tuyến" at bounding box center [49, 26] width 77 height 8
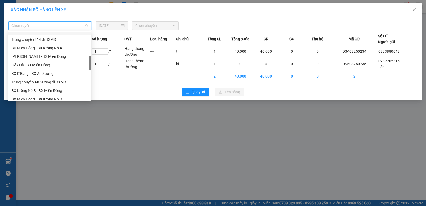
scroll to position [187, 0]
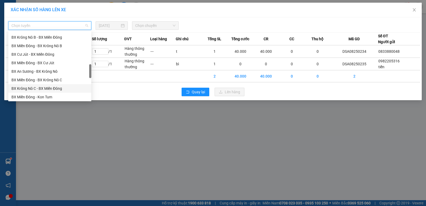
click at [40, 88] on div "BX Krông Nô C - BX Miền Đông" at bounding box center [49, 89] width 77 height 6
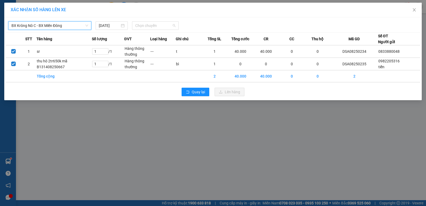
click at [149, 25] on span "Chọn chuyến" at bounding box center [155, 26] width 40 height 8
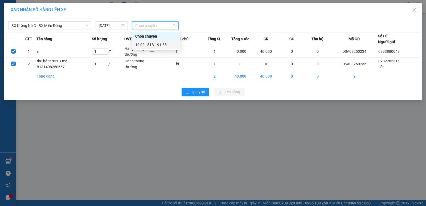
click at [155, 44] on div "19:00 - 51B-191.55" at bounding box center [156, 45] width 42 height 6
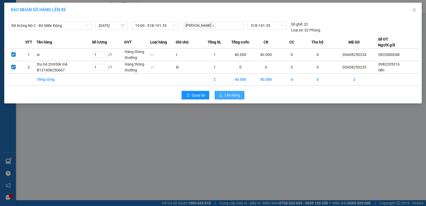
click at [225, 96] on span "Lên hàng" at bounding box center [232, 95] width 15 height 6
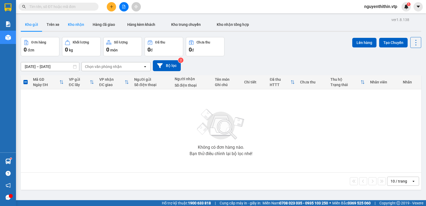
click at [79, 23] on button "Kho nhận" at bounding box center [76, 24] width 25 height 13
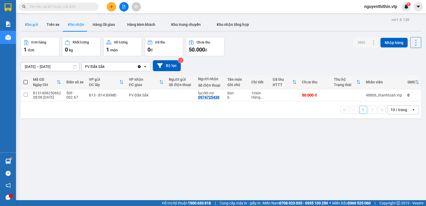
click at [37, 27] on button "Kho gửi" at bounding box center [32, 24] width 22 height 13
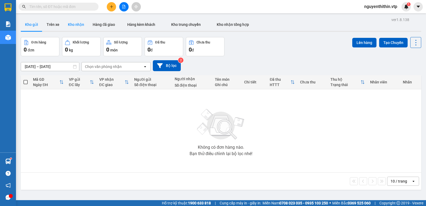
click at [79, 24] on button "Kho nhận" at bounding box center [76, 24] width 25 height 13
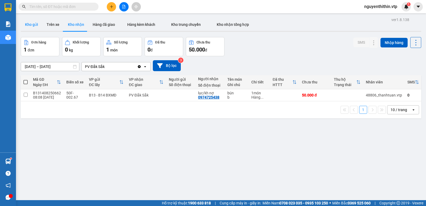
click at [29, 26] on button "Kho gửi" at bounding box center [32, 24] width 22 height 13
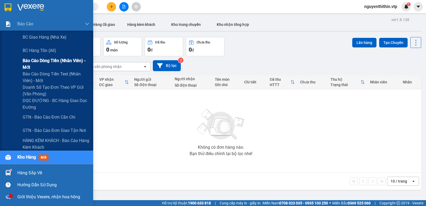
click at [49, 61] on span "Báo cáo dòng tiền (nhân viên) - mới" at bounding box center [56, 63] width 67 height 13
click at [51, 60] on span "Báo cáo dòng tiền (nhân viên) - mới" at bounding box center [56, 63] width 67 height 13
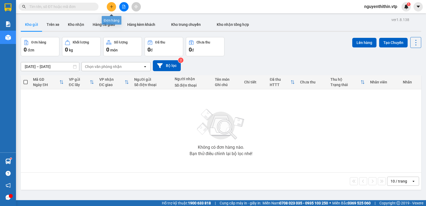
click at [112, 8] on icon "plus" at bounding box center [112, 7] width 4 height 4
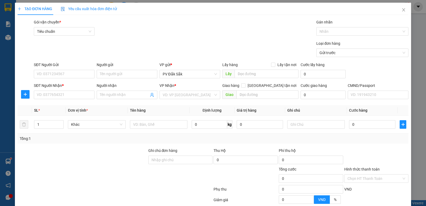
click at [107, 74] on input "Người gửi" at bounding box center [127, 74] width 61 height 9
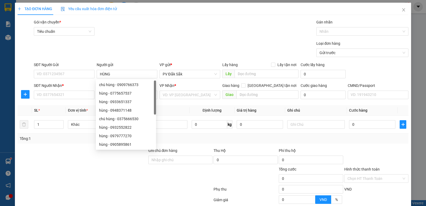
click at [41, 75] on input "SĐT Người Gửi" at bounding box center [64, 74] width 61 height 9
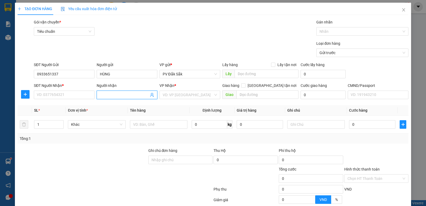
click at [100, 94] on input "Người nhận" at bounding box center [124, 95] width 49 height 6
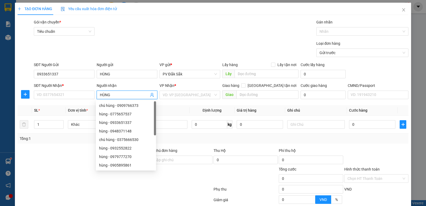
click at [45, 91] on input "SĐT Người Nhận *" at bounding box center [64, 95] width 61 height 9
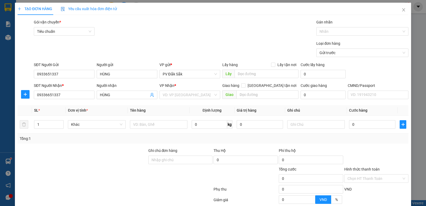
click at [48, 95] on input "09336651337" at bounding box center [64, 95] width 61 height 9
click at [41, 123] on input "1" at bounding box center [48, 124] width 29 height 8
click at [169, 94] on input "search" at bounding box center [188, 95] width 51 height 8
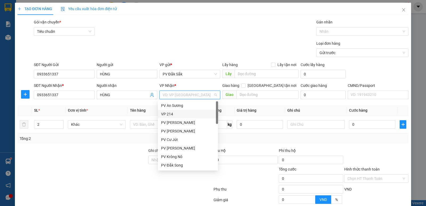
click at [167, 114] on div "VP 214" at bounding box center [188, 114] width 54 height 6
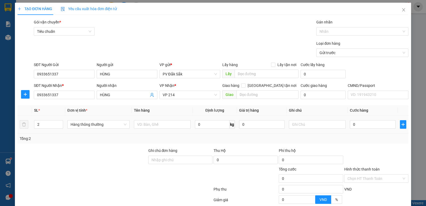
click at [141, 126] on input "text" at bounding box center [162, 124] width 57 height 9
click at [298, 127] on input "text" at bounding box center [317, 124] width 57 height 9
click at [350, 125] on input "0" at bounding box center [373, 124] width 46 height 9
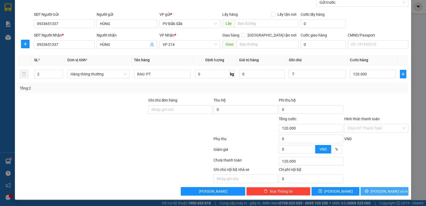
click at [387, 191] on span "Lưu và In" at bounding box center [389, 191] width 37 height 6
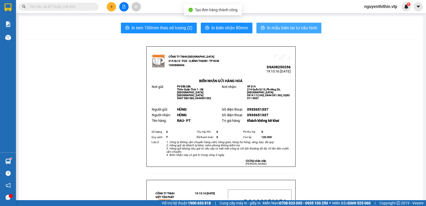
click at [284, 27] on span "In mẫu biên lai tự cấu hình" at bounding box center [292, 28] width 50 height 7
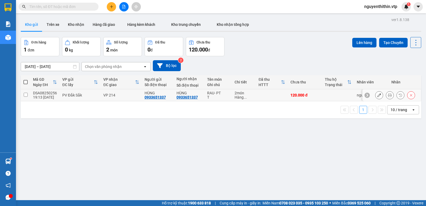
click at [25, 95] on input "checkbox" at bounding box center [26, 95] width 4 height 4
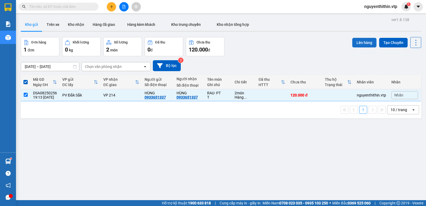
click at [360, 43] on button "Lên hàng" at bounding box center [364, 43] width 24 height 10
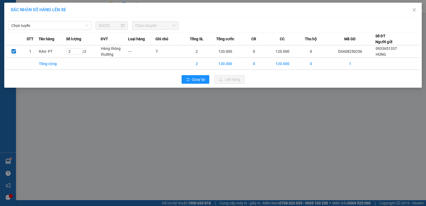
click at [26, 24] on span "Chọn tuyến" at bounding box center [49, 26] width 77 height 8
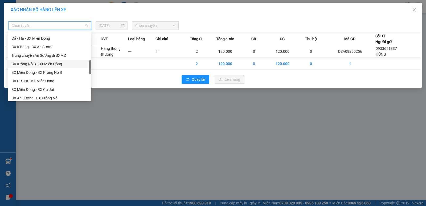
scroll to position [187, 0]
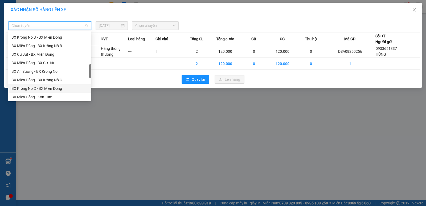
click at [46, 87] on div "BX Krông Nô C - BX Miền Đông" at bounding box center [49, 89] width 77 height 6
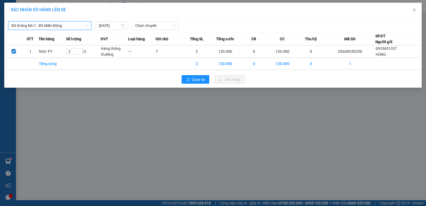
click at [140, 25] on span "Chọn chuyến" at bounding box center [155, 26] width 40 height 8
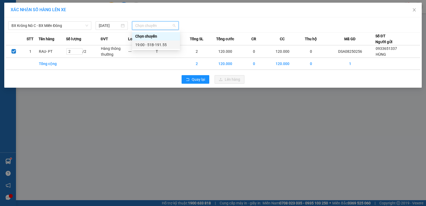
click at [152, 44] on div "19:00 - 51B-191.55" at bounding box center [156, 45] width 42 height 6
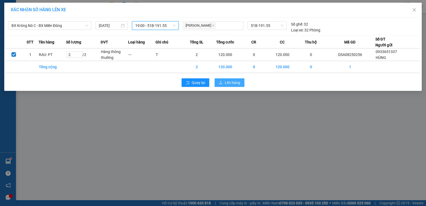
click at [224, 83] on button "Lên hàng" at bounding box center [230, 82] width 30 height 9
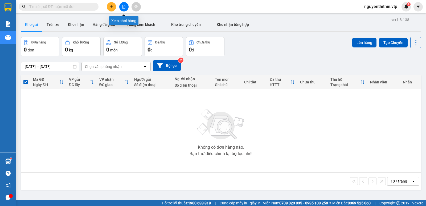
click at [124, 8] on icon "file-add" at bounding box center [124, 7] width 4 height 4
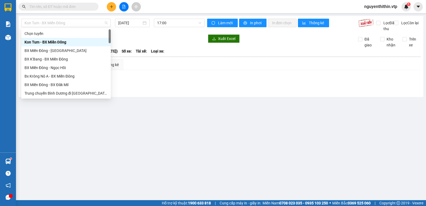
click at [52, 23] on span "Kon Tum - BX Miền Đông" at bounding box center [66, 23] width 83 height 8
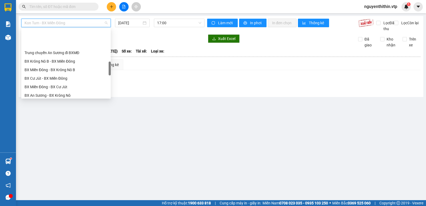
scroll to position [187, 0]
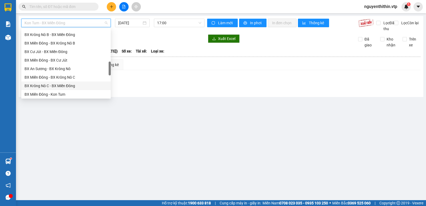
click at [50, 87] on div "BX Krông Nô C - BX Miền Đông" at bounding box center [66, 86] width 83 height 6
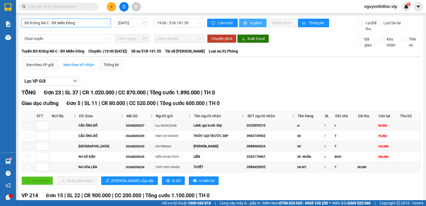
click at [250, 23] on span "In phơi" at bounding box center [256, 23] width 12 height 6
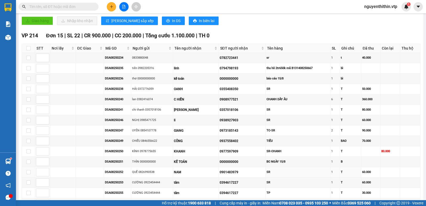
scroll to position [187, 0]
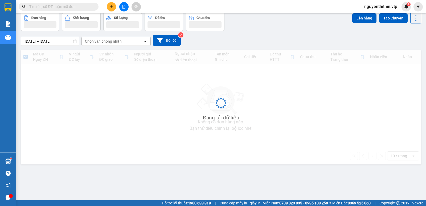
scroll to position [25, 0]
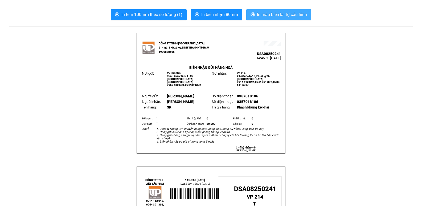
click at [286, 16] on span "In mẫu biên lai tự cấu hình" at bounding box center [282, 14] width 50 height 7
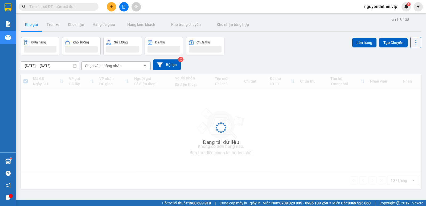
scroll to position [25, 0]
